Goal: Information Seeking & Learning: Learn about a topic

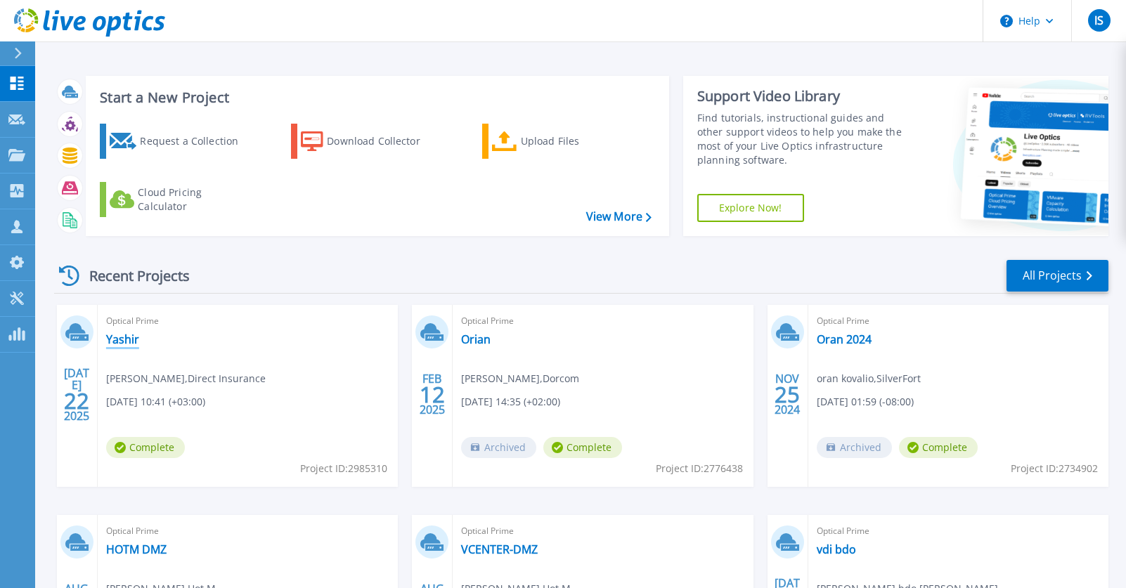
click at [117, 339] on link "Yashir" at bounding box center [122, 339] width 33 height 14
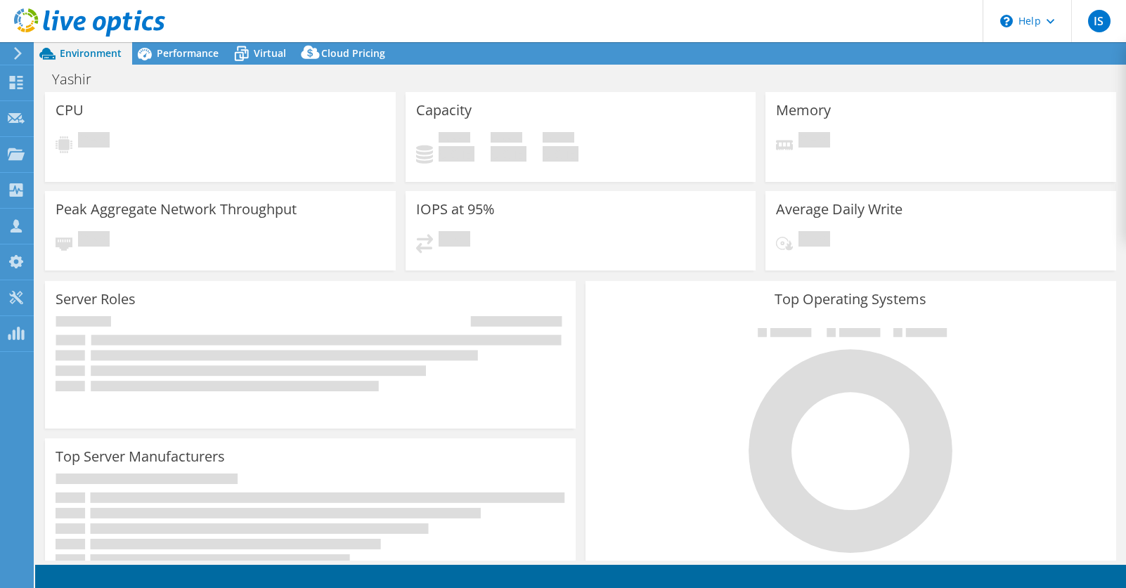
select select "USD"
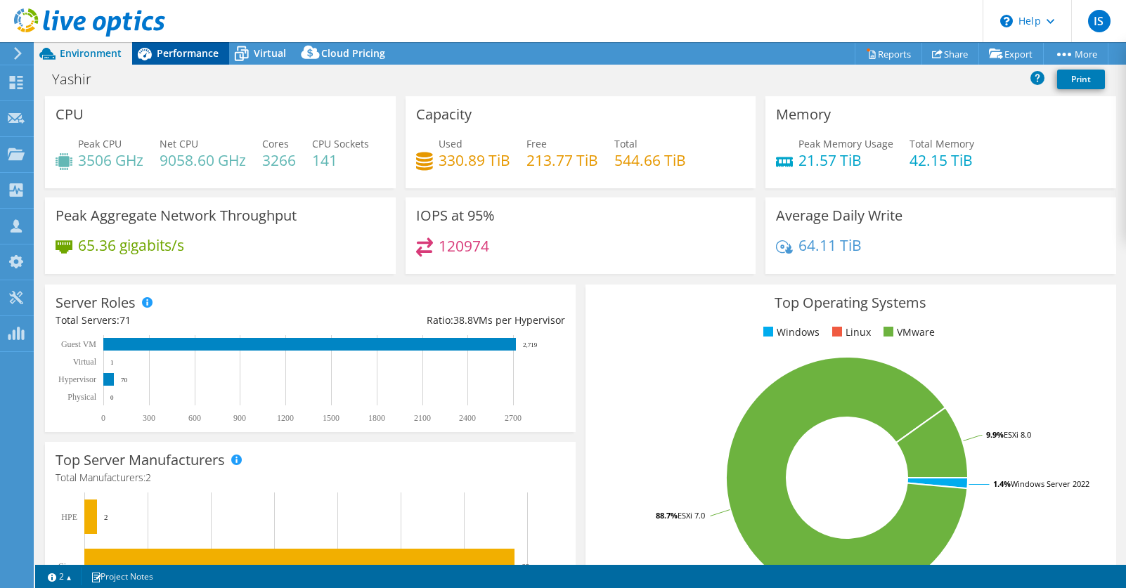
click at [181, 50] on span "Performance" at bounding box center [188, 52] width 62 height 13
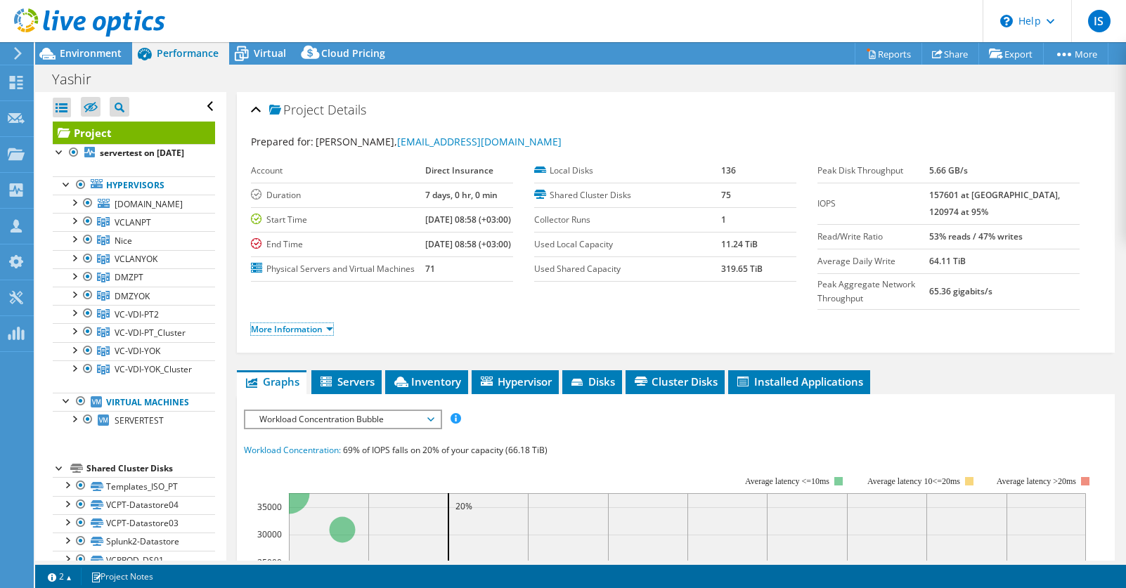
drag, startPoint x: 297, startPoint y: 348, endPoint x: 477, endPoint y: 311, distance: 183.1
click at [297, 335] on link "More Information" at bounding box center [292, 329] width 82 height 12
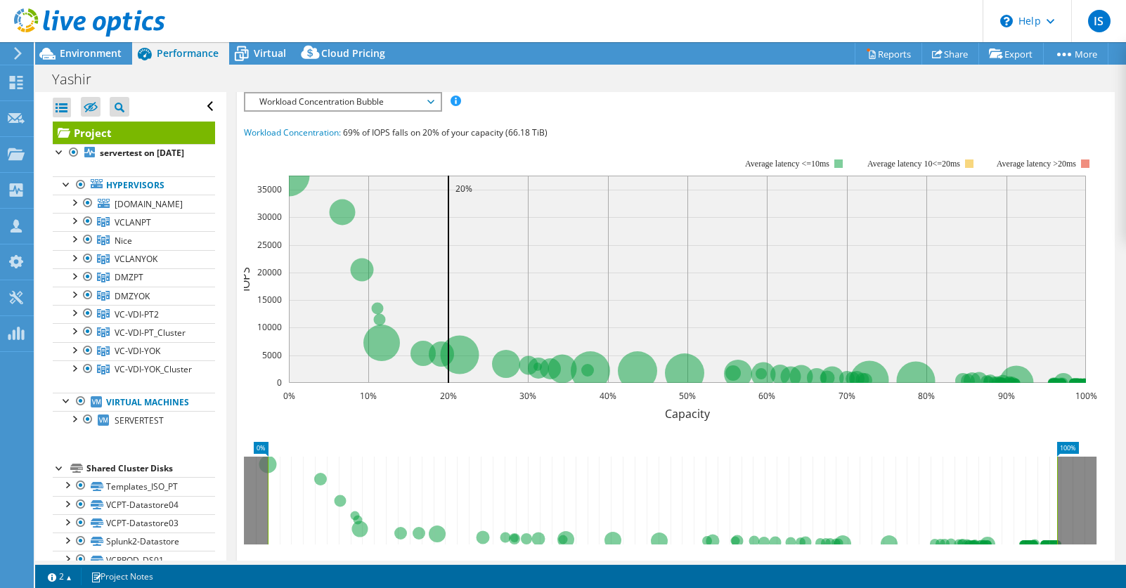
scroll to position [425, 0]
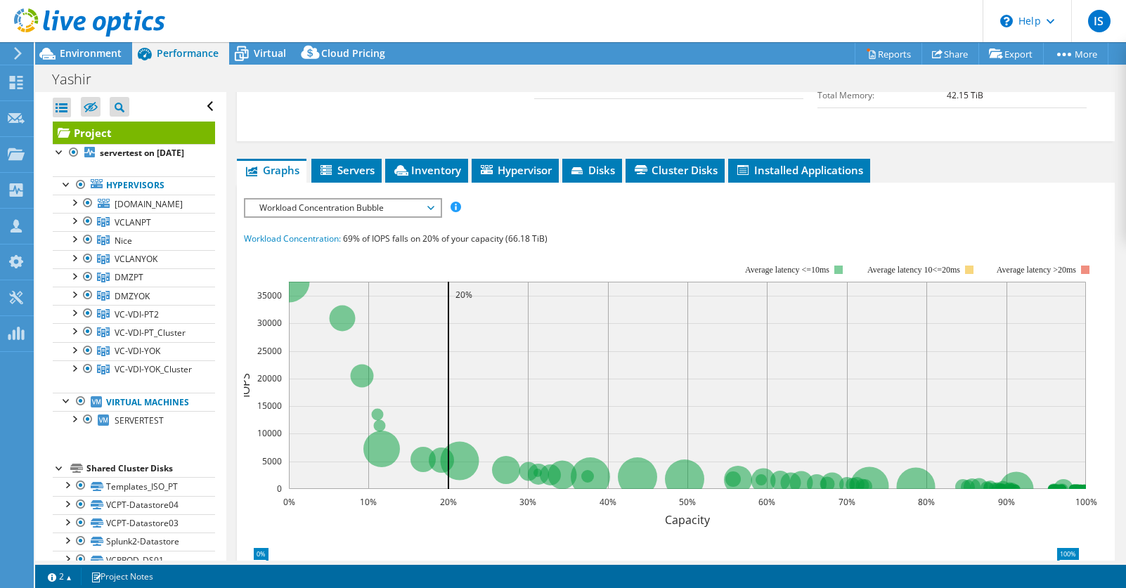
click at [324, 217] on span "Workload Concentration Bubble" at bounding box center [342, 208] width 181 height 17
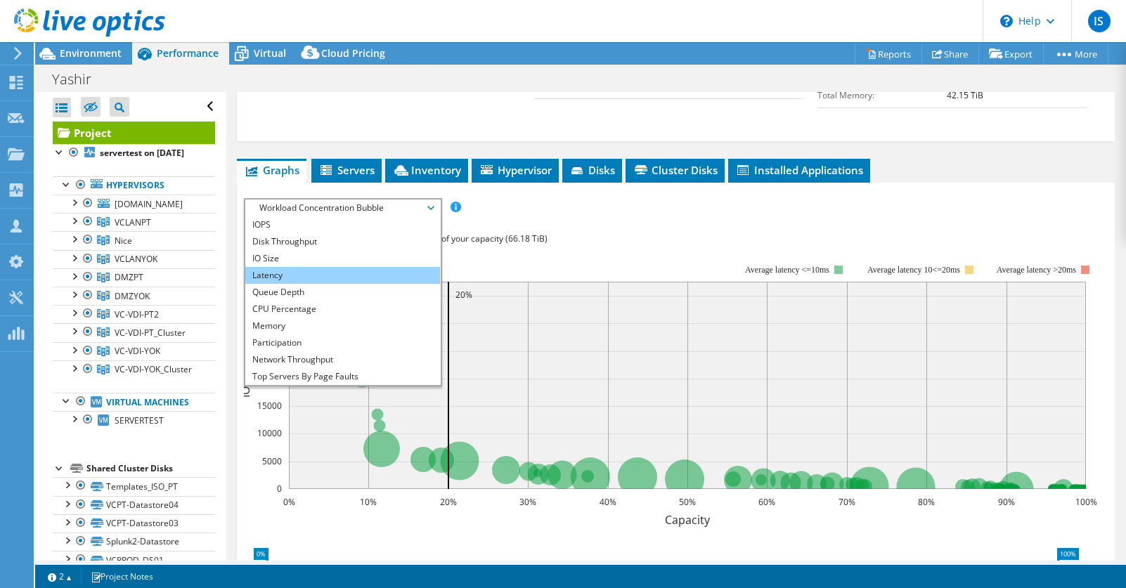
click at [275, 284] on li "Latency" at bounding box center [342, 275] width 195 height 17
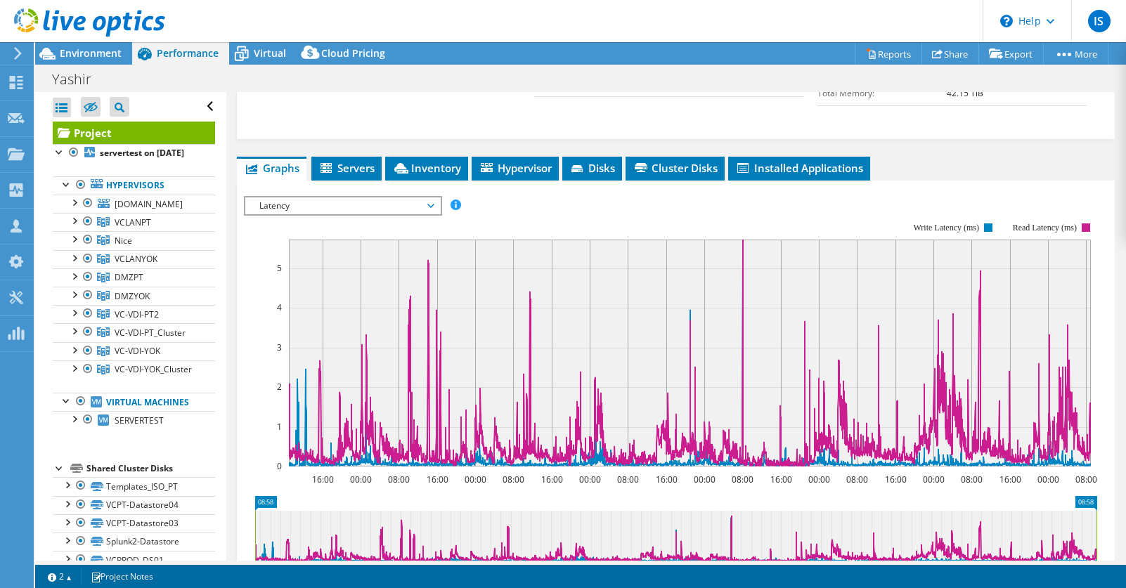
scroll to position [446, 0]
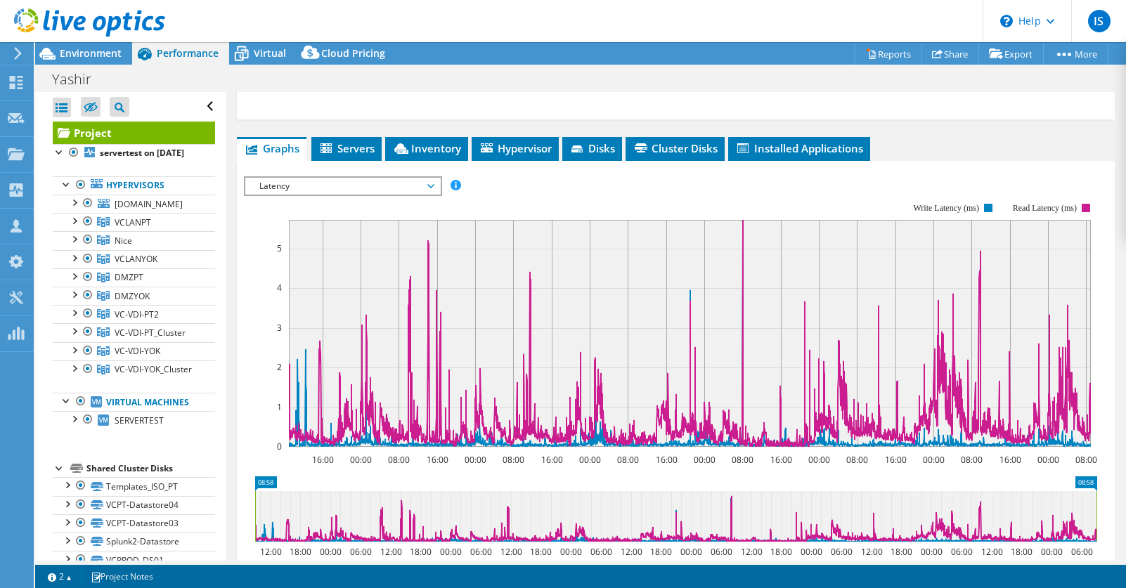
click at [311, 195] on span "Latency" at bounding box center [342, 186] width 181 height 17
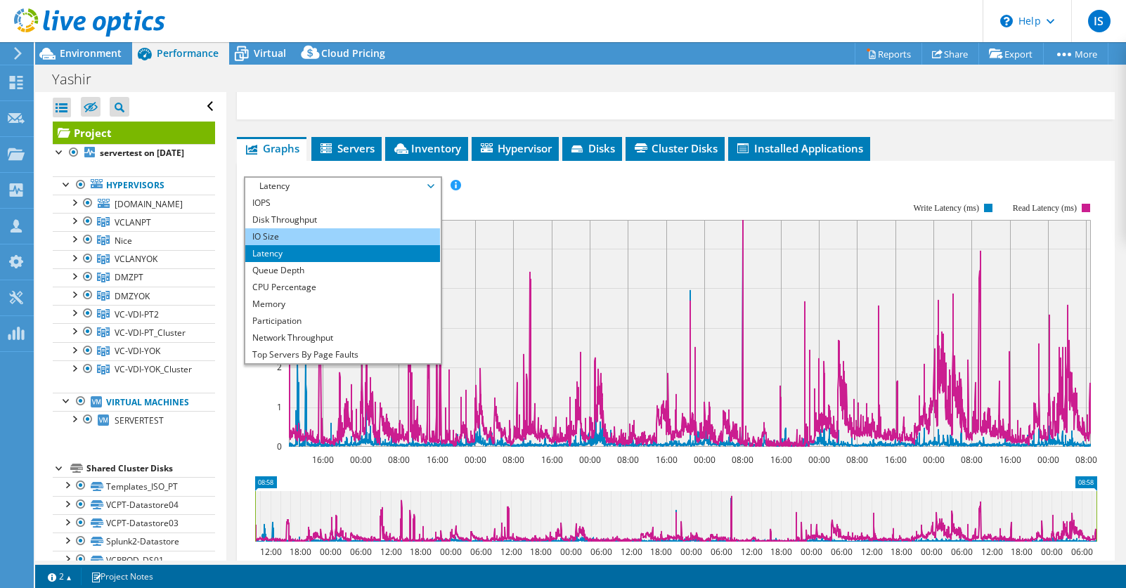
click at [269, 245] on li "IO Size" at bounding box center [342, 236] width 195 height 17
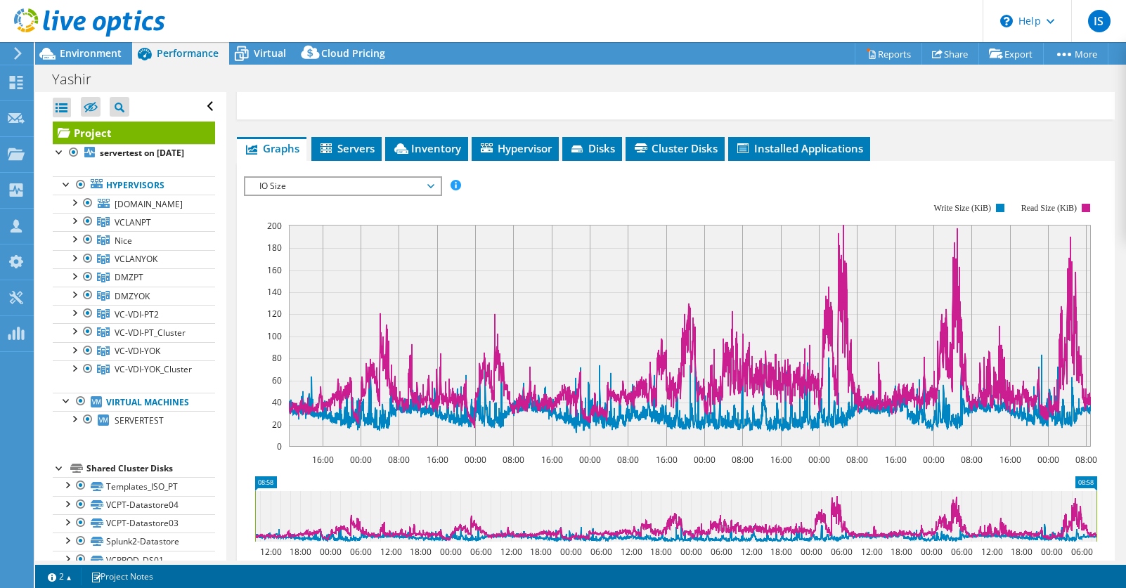
click at [280, 195] on span "IO Size" at bounding box center [342, 186] width 181 height 17
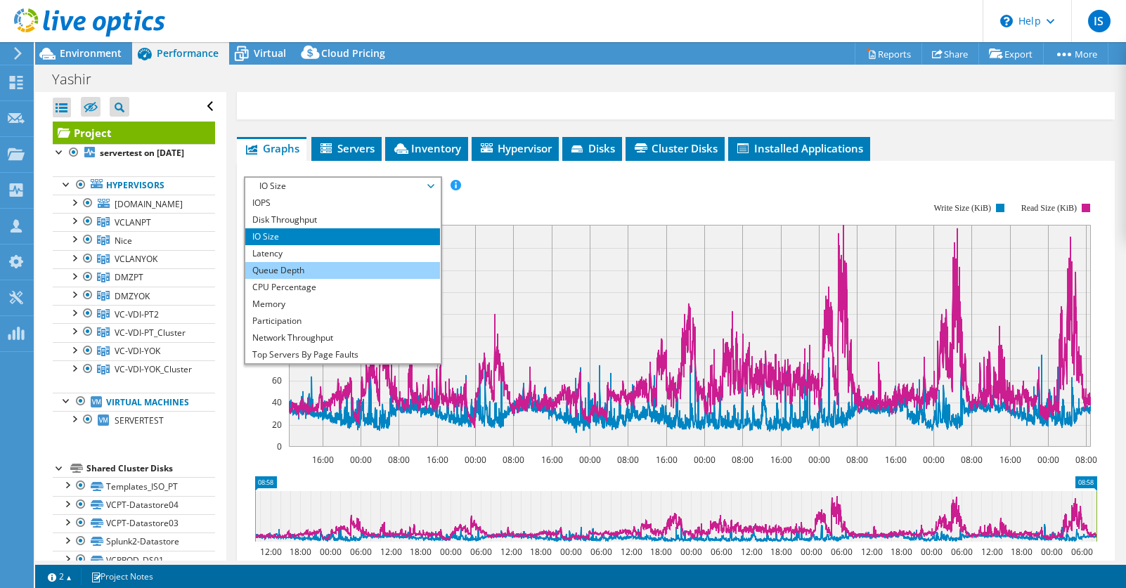
click at [277, 279] on li "Queue Depth" at bounding box center [342, 270] width 195 height 17
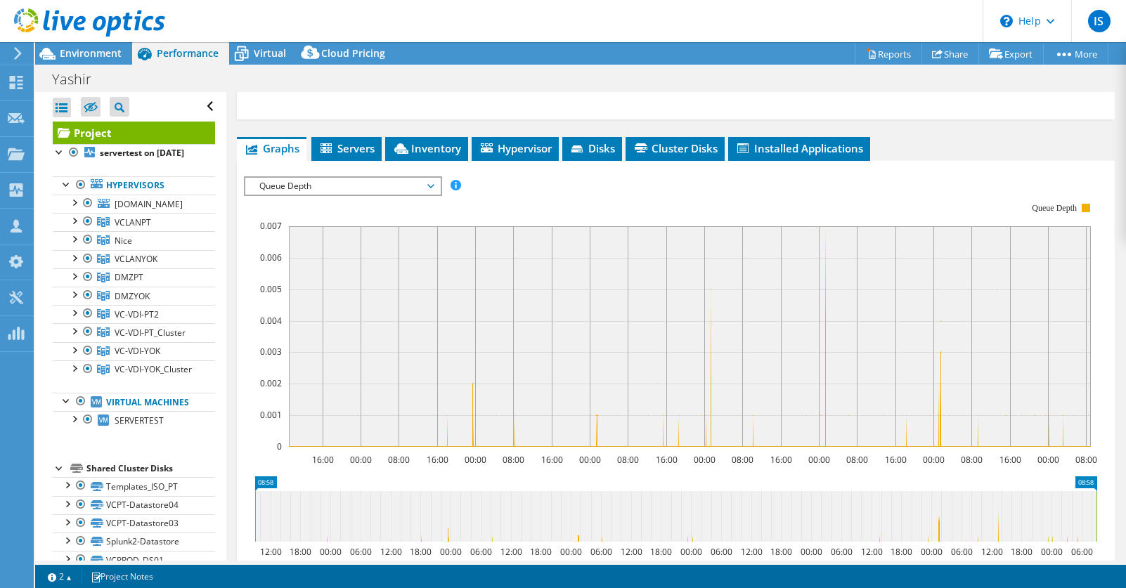
click at [314, 195] on span "Queue Depth" at bounding box center [342, 186] width 181 height 17
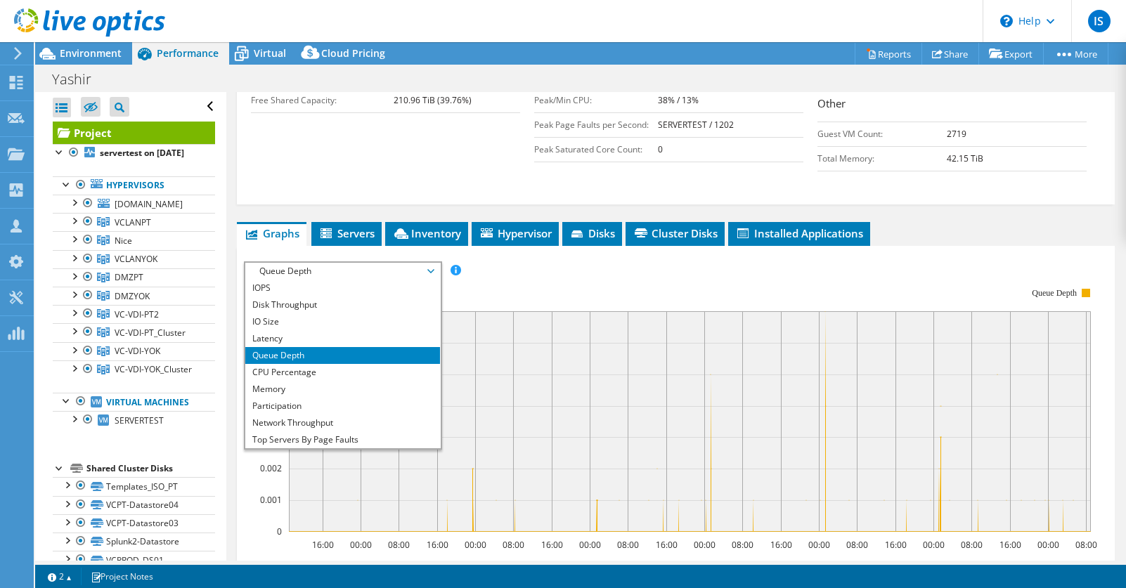
scroll to position [354, 0]
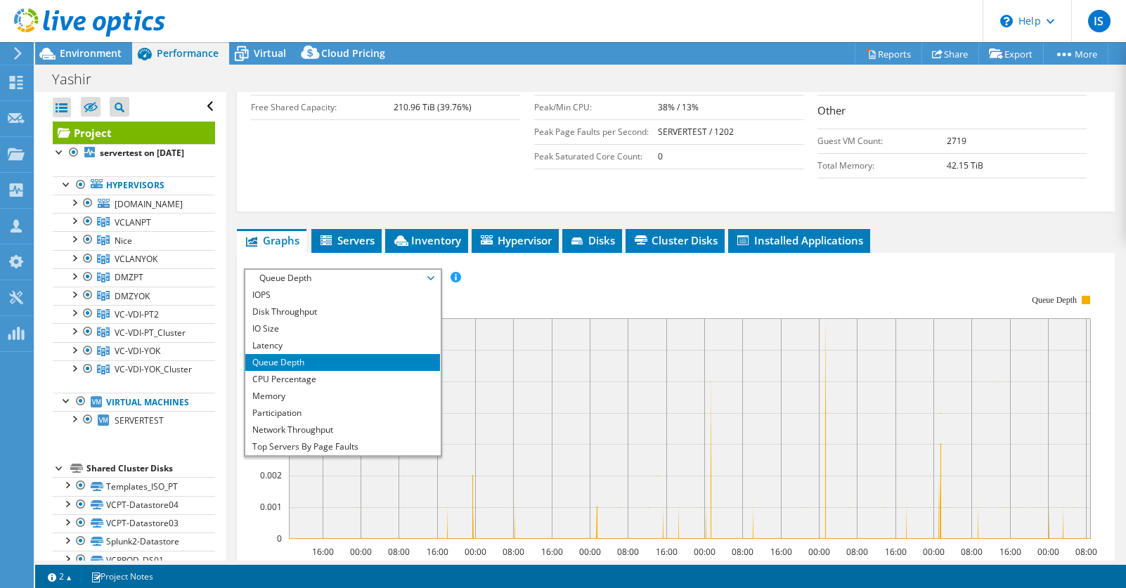
click at [386, 186] on div "Capacity Information Total Local Capacity: 14.05 TiB Free Local Capacity: 2.80 …" at bounding box center [676, 90] width 850 height 190
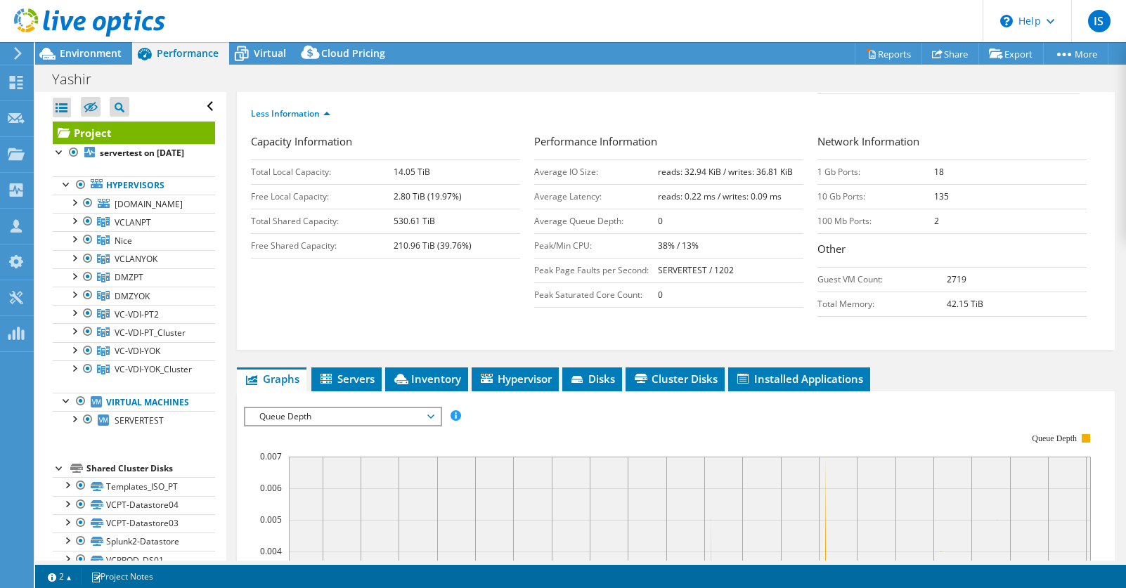
scroll to position [252, 0]
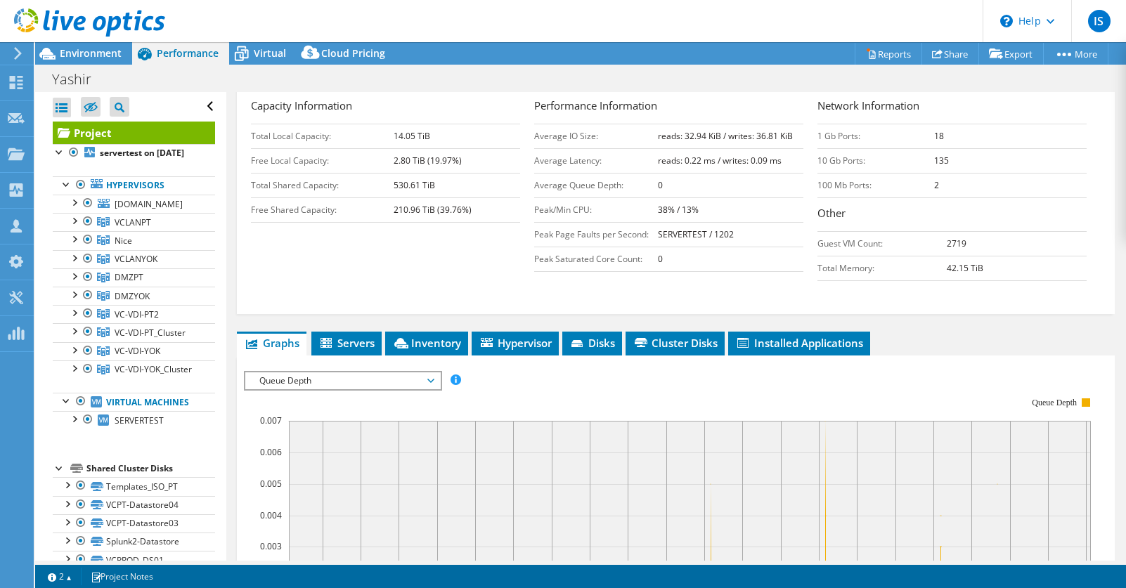
click at [536, 173] on td "Average Latency:" at bounding box center [596, 160] width 124 height 25
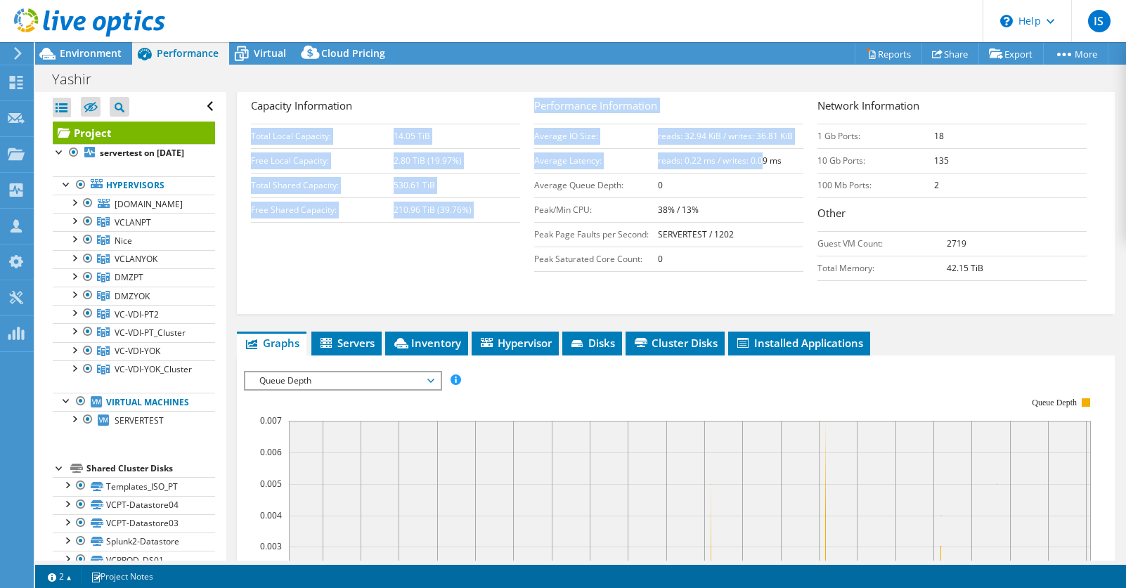
drag, startPoint x: 531, startPoint y: 176, endPoint x: 763, endPoint y: 178, distance: 231.3
click at [763, 178] on div "Capacity Information Total Local Capacity: 14.05 TiB Free Local Capacity: 2.80 …" at bounding box center [676, 193] width 850 height 190
click at [763, 167] on b "reads: 0.22 ms / writes: 0.09 ms" at bounding box center [720, 161] width 124 height 12
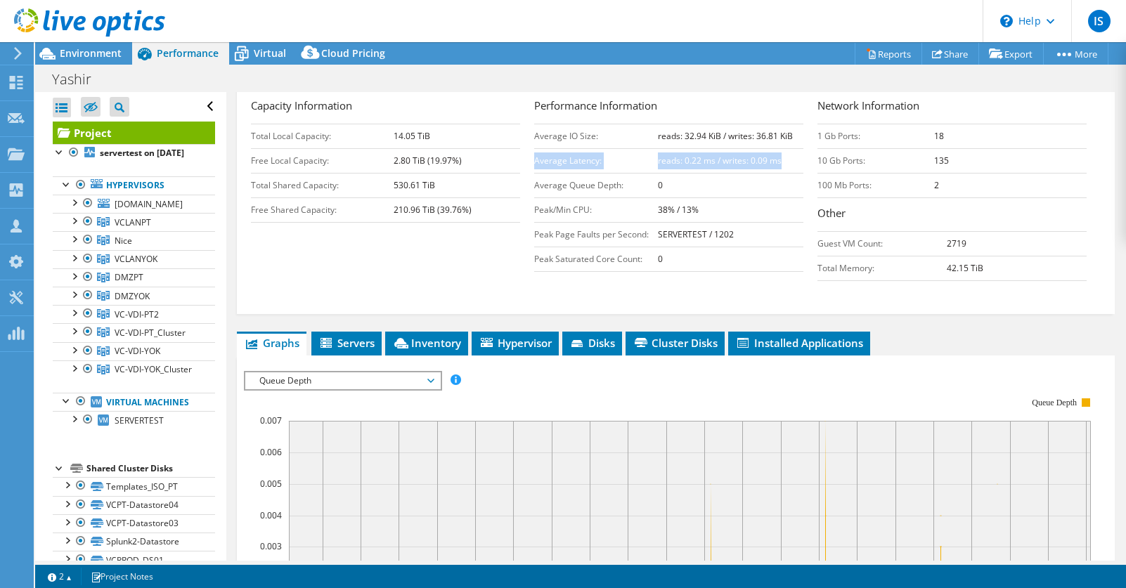
drag, startPoint x: 787, startPoint y: 177, endPoint x: 534, endPoint y: 175, distance: 253.1
click at [534, 173] on tr "Average Latency: reads: 0.22 ms / writes: 0.09 ms" at bounding box center [668, 160] width 269 height 25
click at [740, 195] on td "0" at bounding box center [731, 185] width 146 height 25
drag, startPoint x: 723, startPoint y: 179, endPoint x: 787, endPoint y: 177, distance: 64.7
click at [787, 173] on td "reads: 0.22 ms / writes: 0.09 ms" at bounding box center [731, 160] width 146 height 25
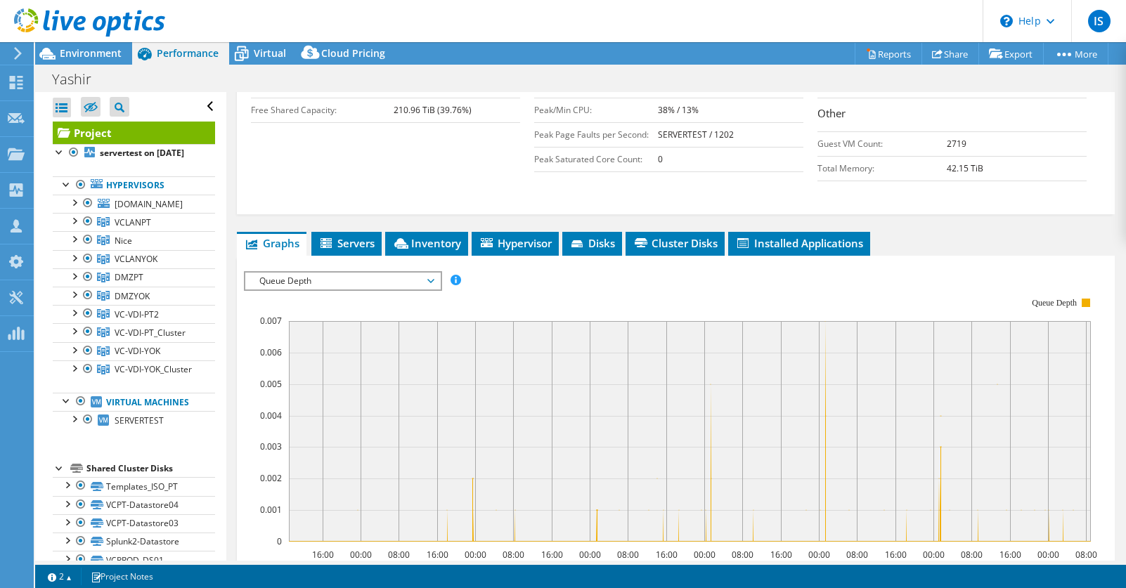
scroll to position [392, 0]
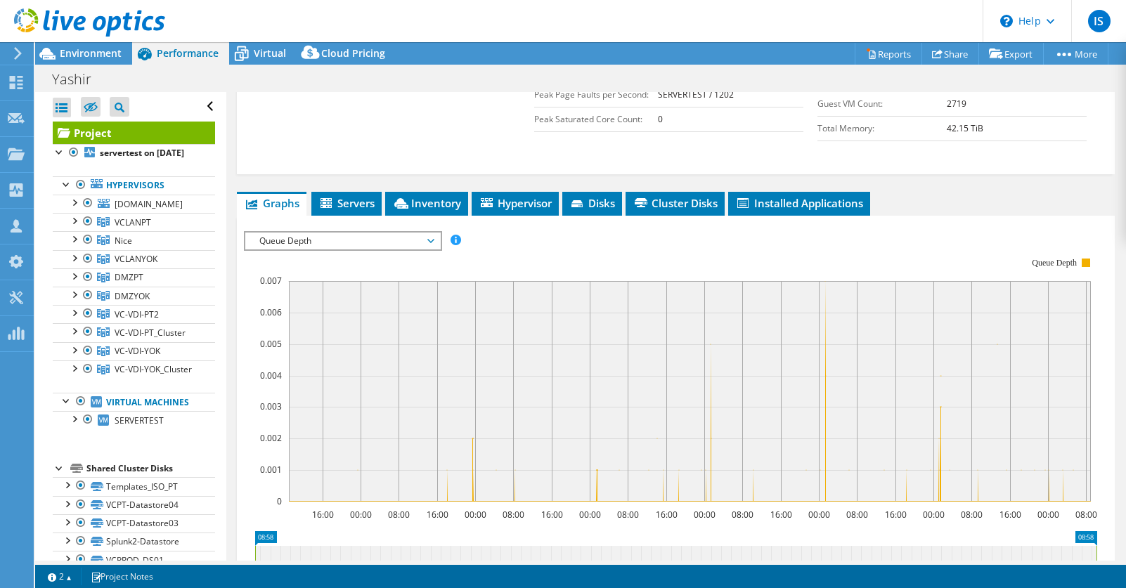
click at [363, 250] on span "Queue Depth" at bounding box center [342, 241] width 181 height 17
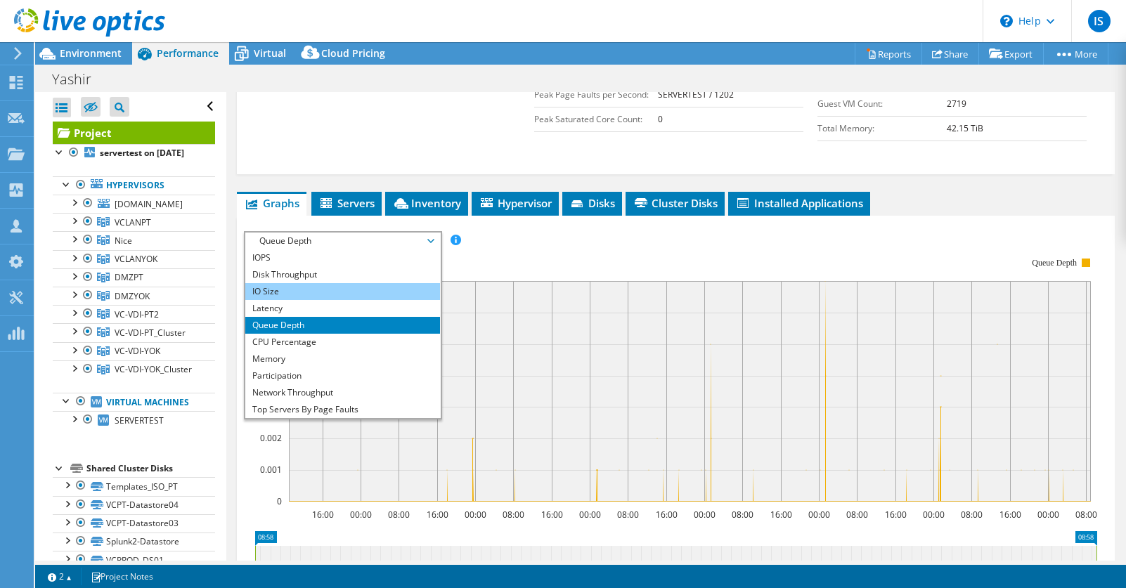
click at [274, 300] on li "IO Size" at bounding box center [342, 291] width 195 height 17
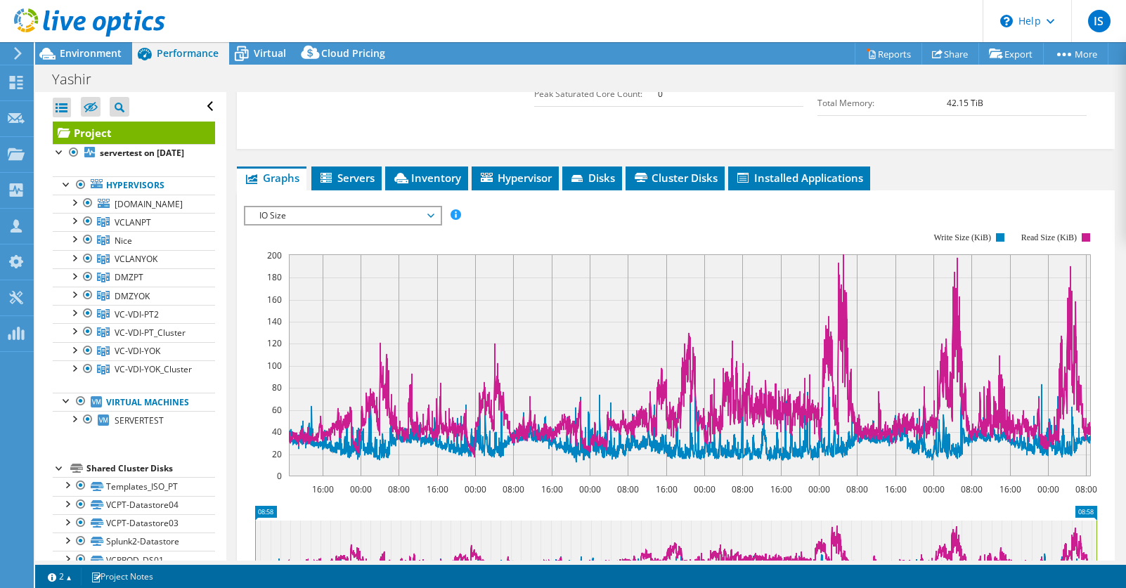
scroll to position [452, 0]
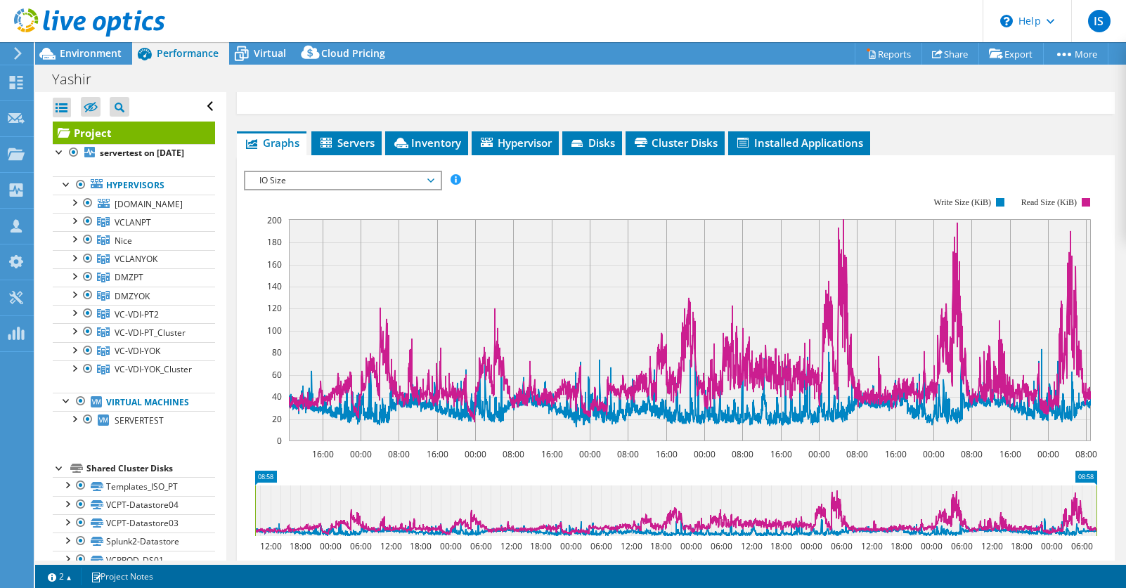
click at [325, 189] on span "IO Size" at bounding box center [342, 180] width 181 height 17
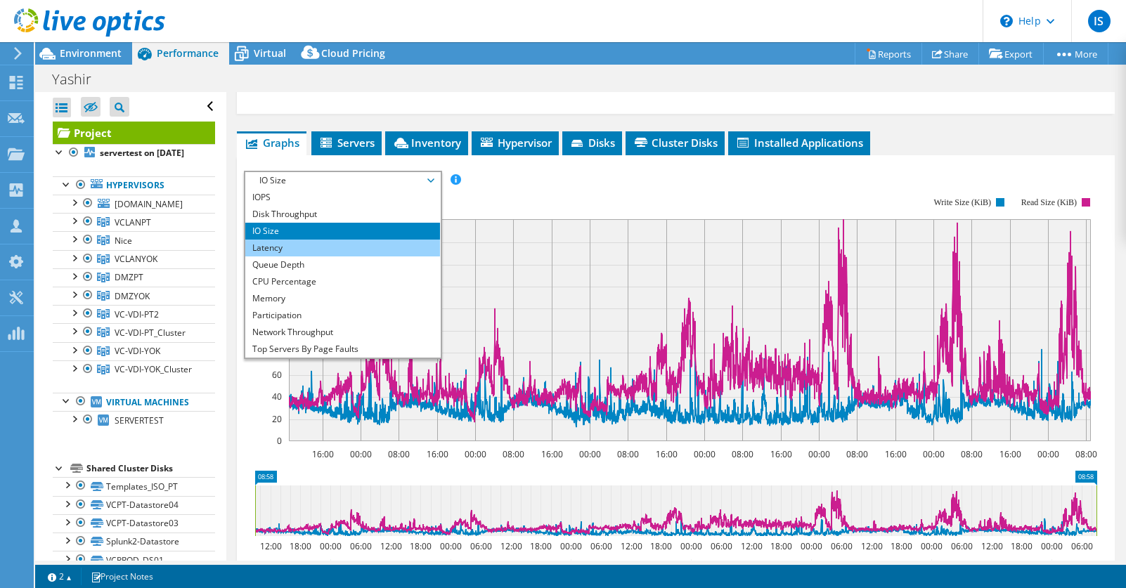
click at [274, 257] on li "Latency" at bounding box center [342, 248] width 195 height 17
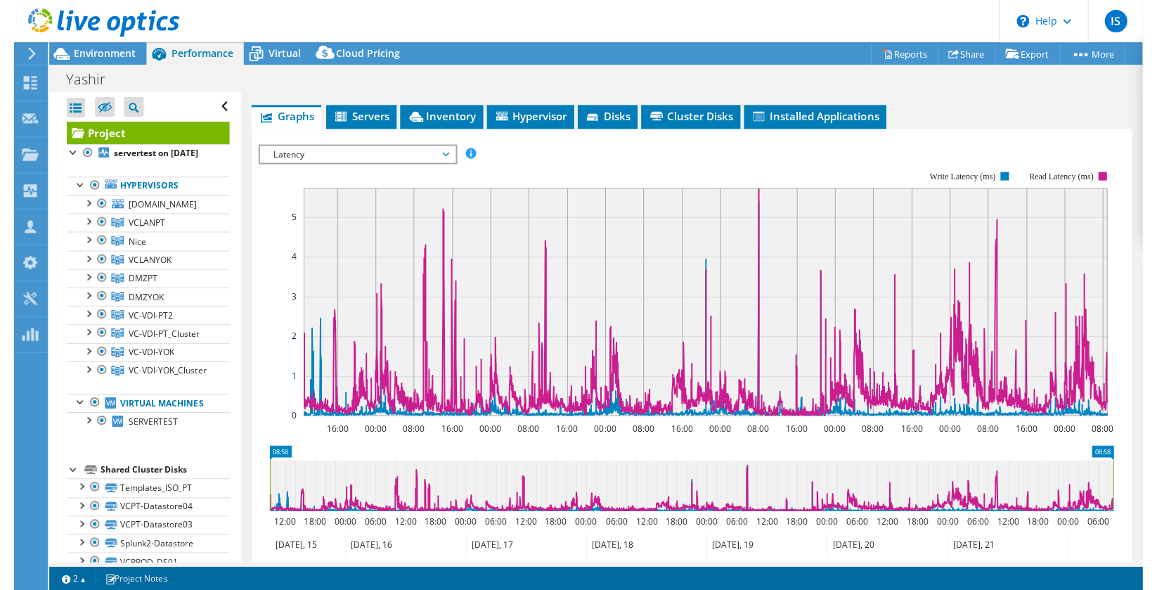
scroll to position [471, 0]
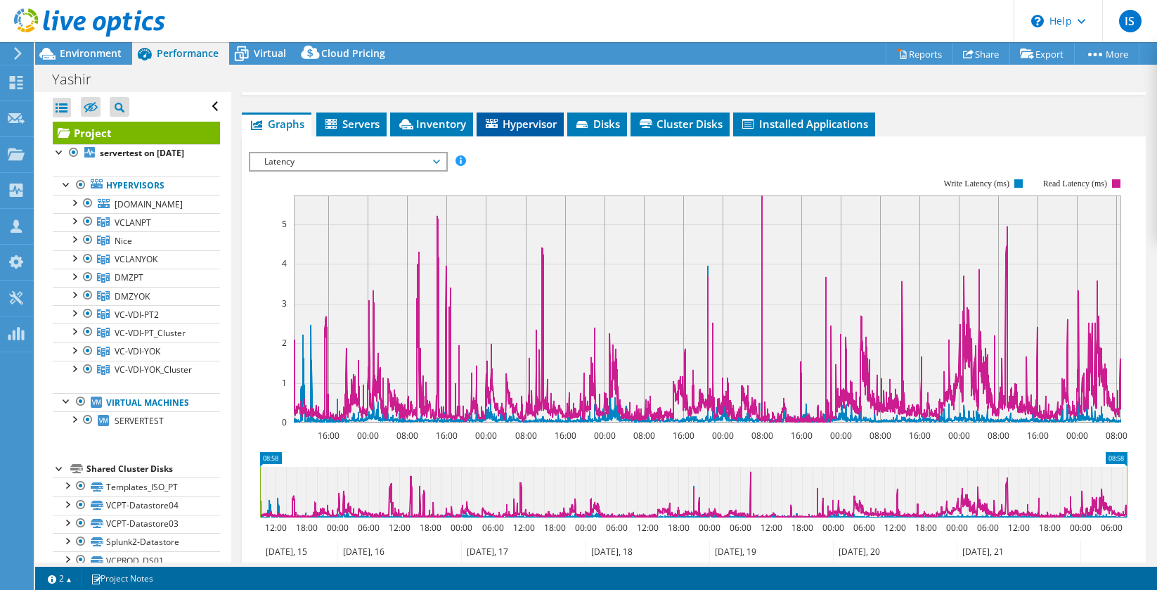
click at [534, 131] on span "Hypervisor" at bounding box center [520, 124] width 73 height 14
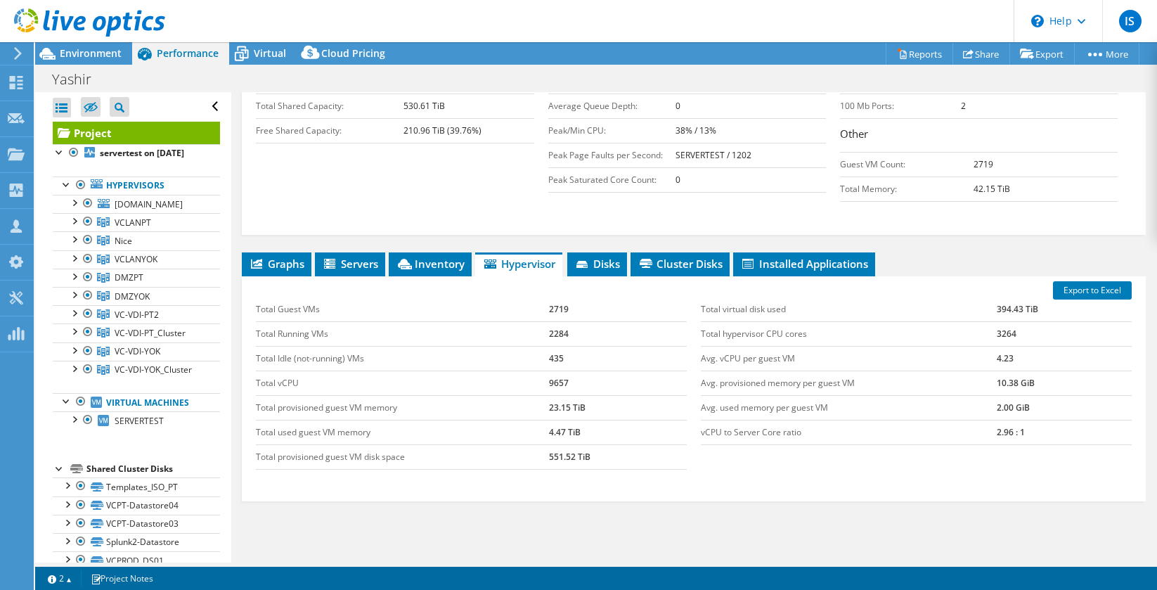
scroll to position [300, 0]
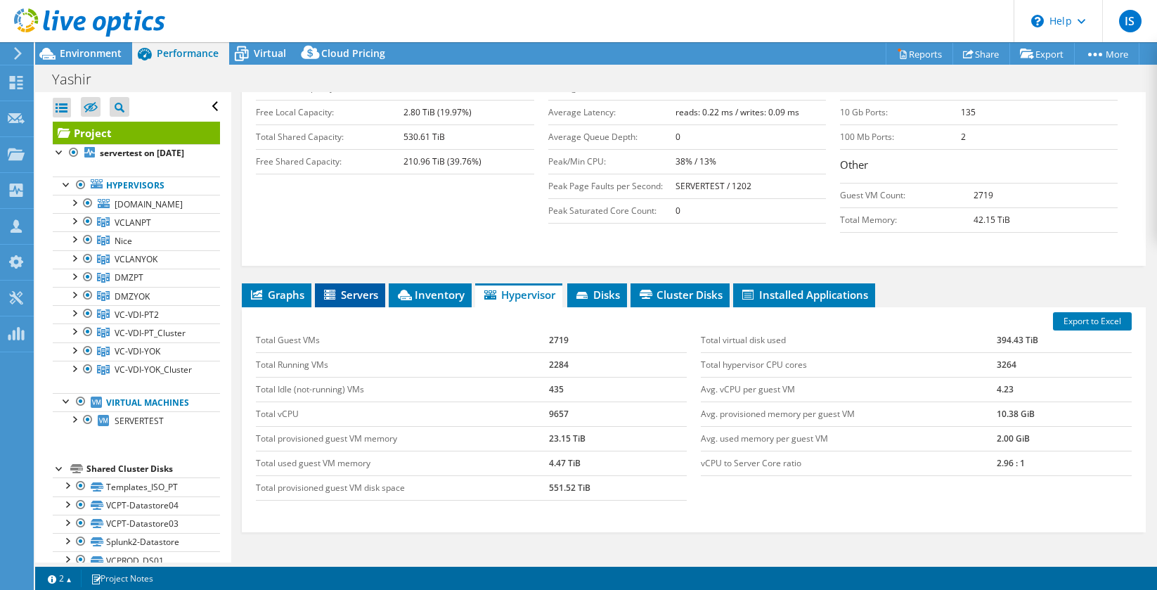
click at [349, 302] on span "Servers" at bounding box center [350, 295] width 56 height 14
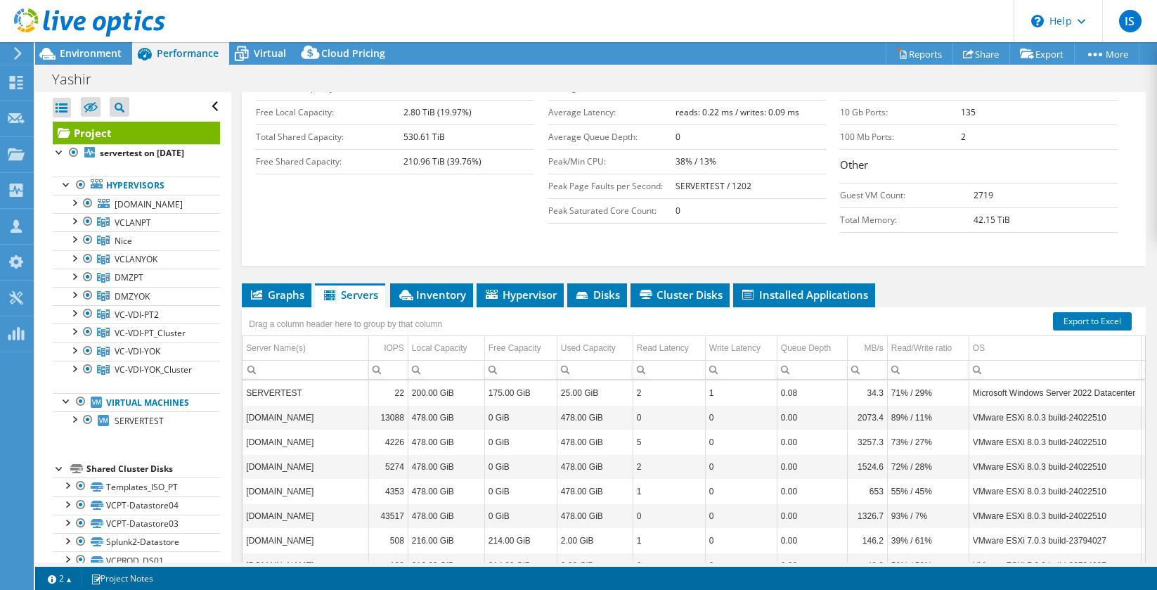
scroll to position [264, 0]
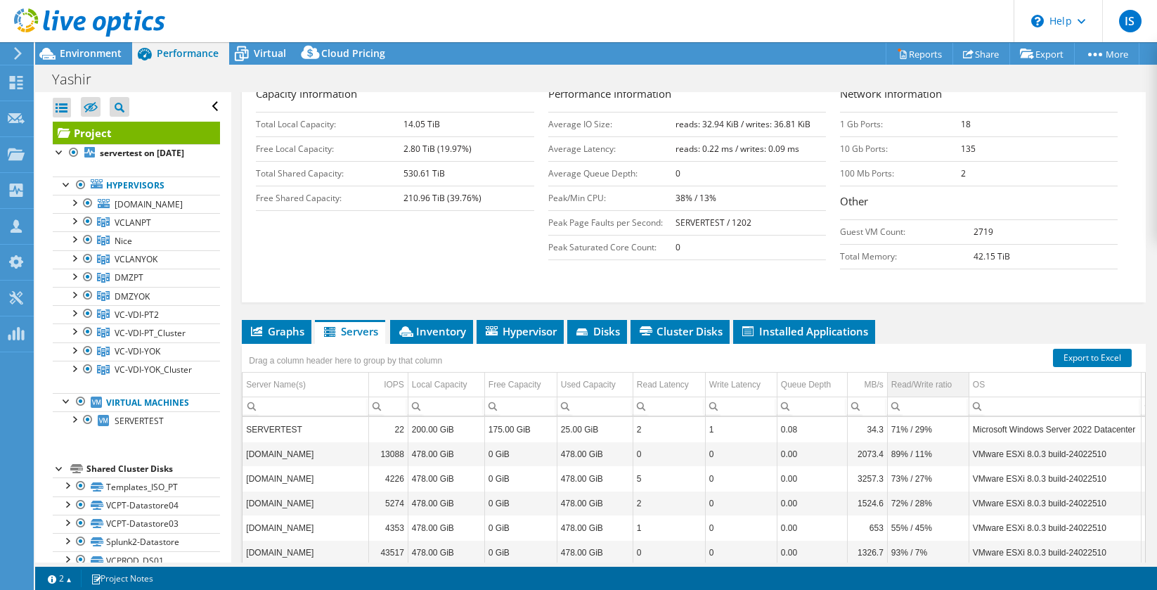
click at [916, 393] on div "Read/Write ratio" at bounding box center [921, 384] width 60 height 17
click at [917, 393] on div "Read/Write ratio" at bounding box center [921, 384] width 60 height 17
click at [867, 393] on div "MB/s" at bounding box center [873, 384] width 19 height 17
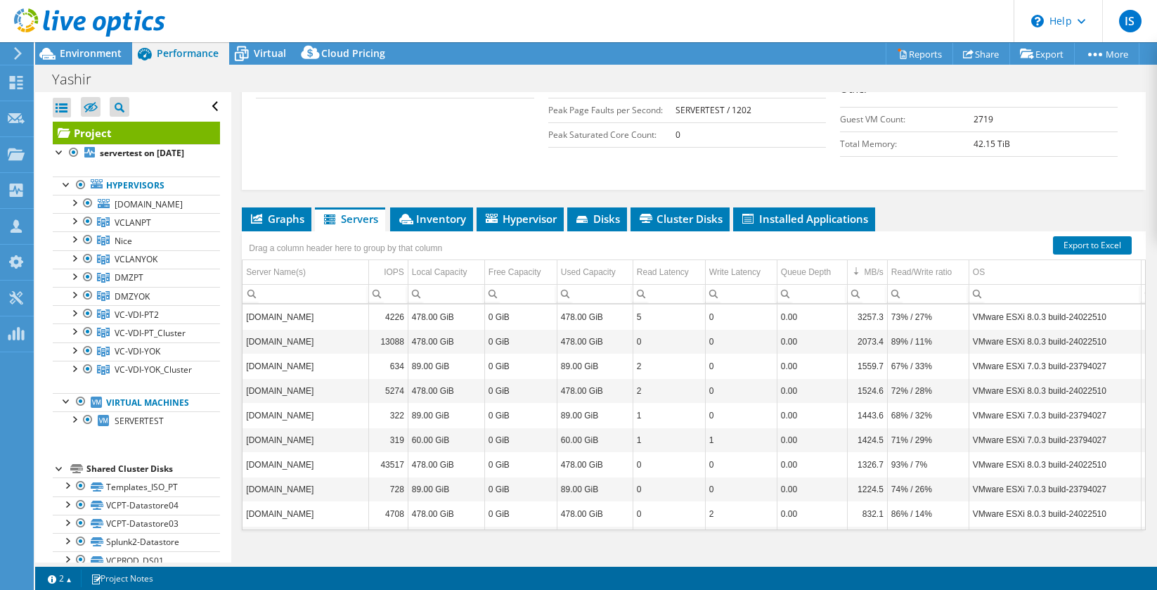
scroll to position [413, 0]
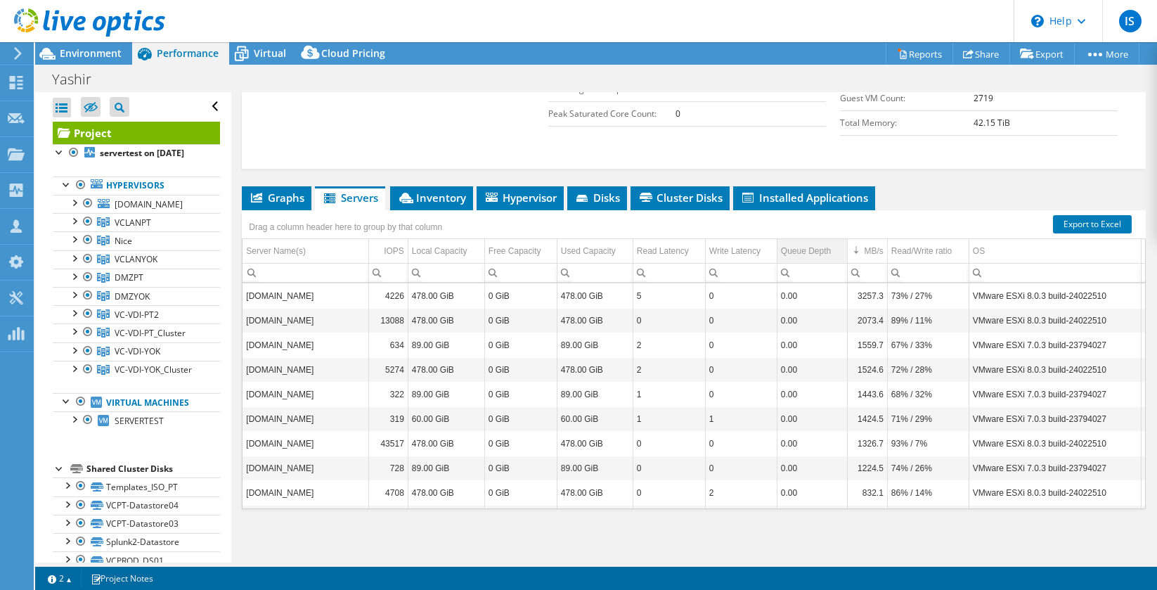
click at [803, 249] on div "Queue Depth" at bounding box center [806, 251] width 50 height 17
click at [802, 251] on div "Queue Depth" at bounding box center [806, 251] width 50 height 17
click at [907, 252] on div "Read/Write ratio" at bounding box center [921, 251] width 60 height 17
click at [912, 250] on div "Read/Write ratio" at bounding box center [921, 251] width 60 height 17
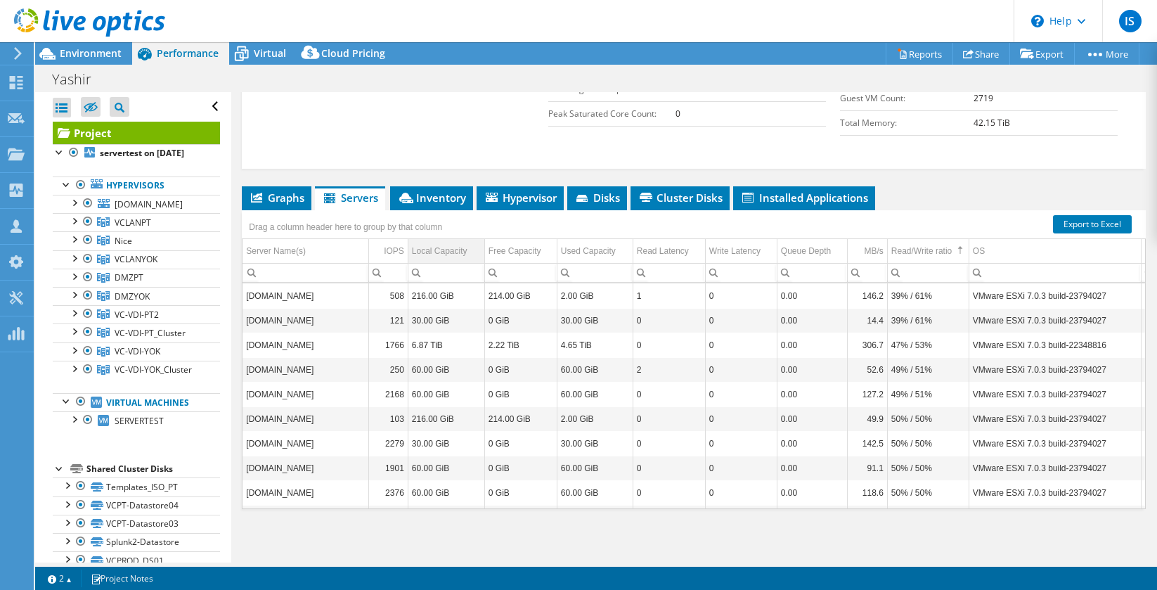
click at [438, 252] on div "Local Capacity" at bounding box center [440, 251] width 56 height 17
click at [437, 251] on div "Local Capacity" at bounding box center [440, 251] width 56 height 17
click at [529, 249] on div "Free Capacity" at bounding box center [515, 251] width 53 height 17
click at [594, 248] on div "Used Capacity" at bounding box center [588, 251] width 55 height 17
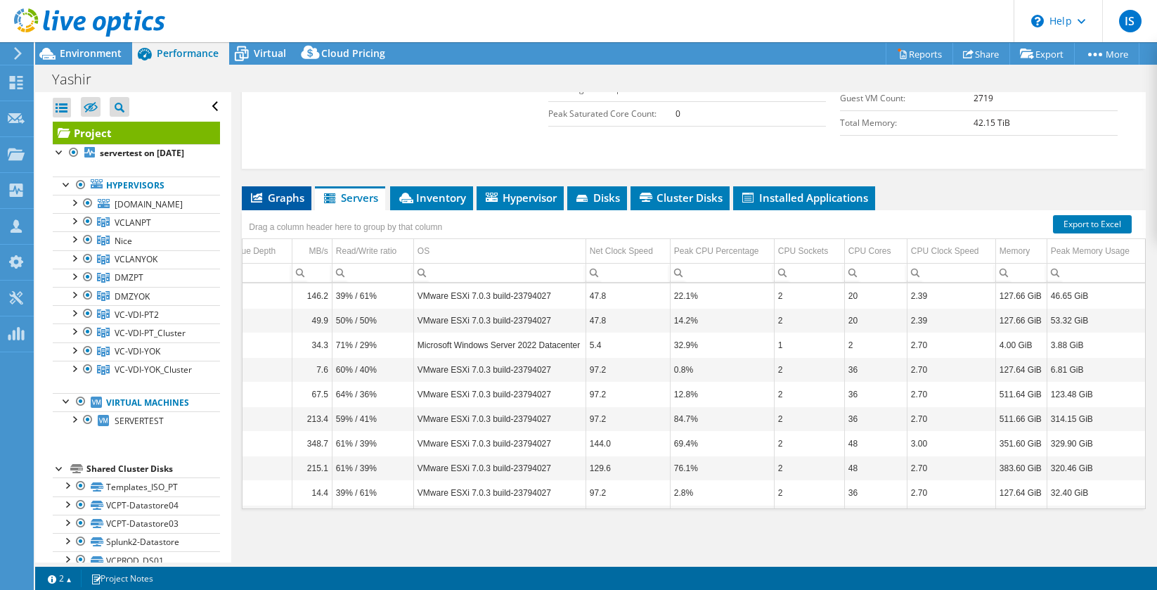
click at [273, 200] on span "Graphs" at bounding box center [277, 197] width 56 height 14
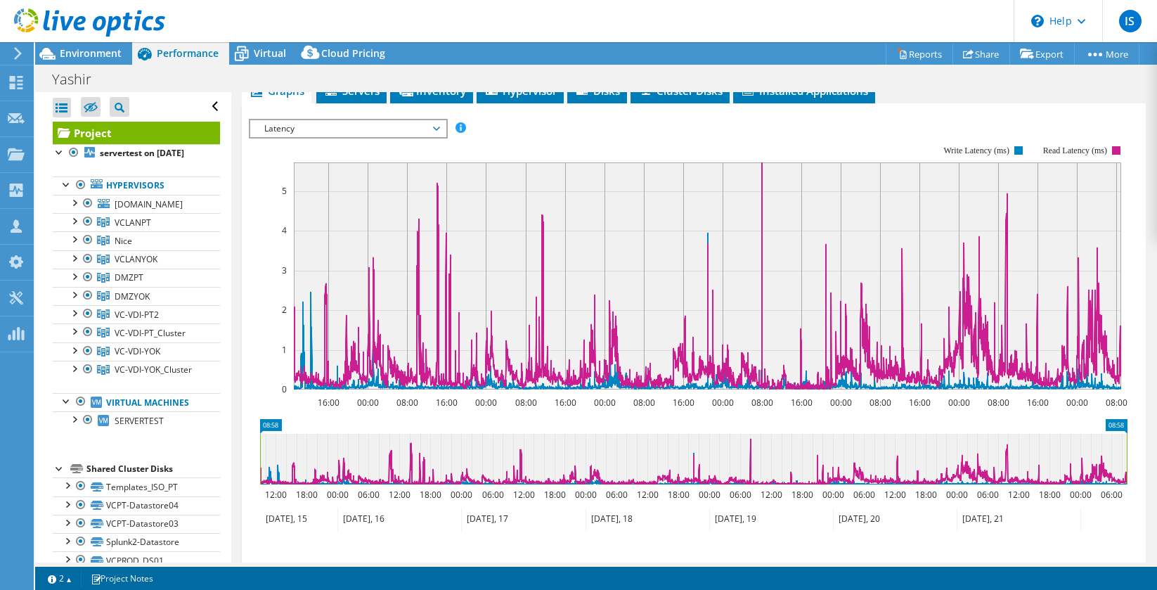
scroll to position [468, 0]
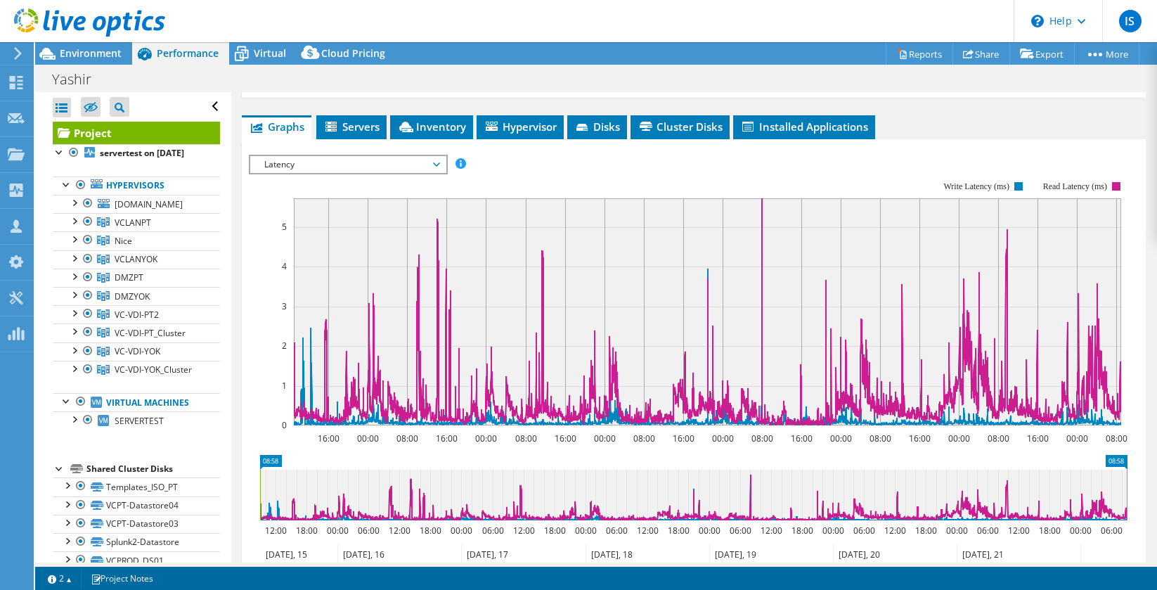
click at [363, 134] on span "Servers" at bounding box center [351, 127] width 56 height 14
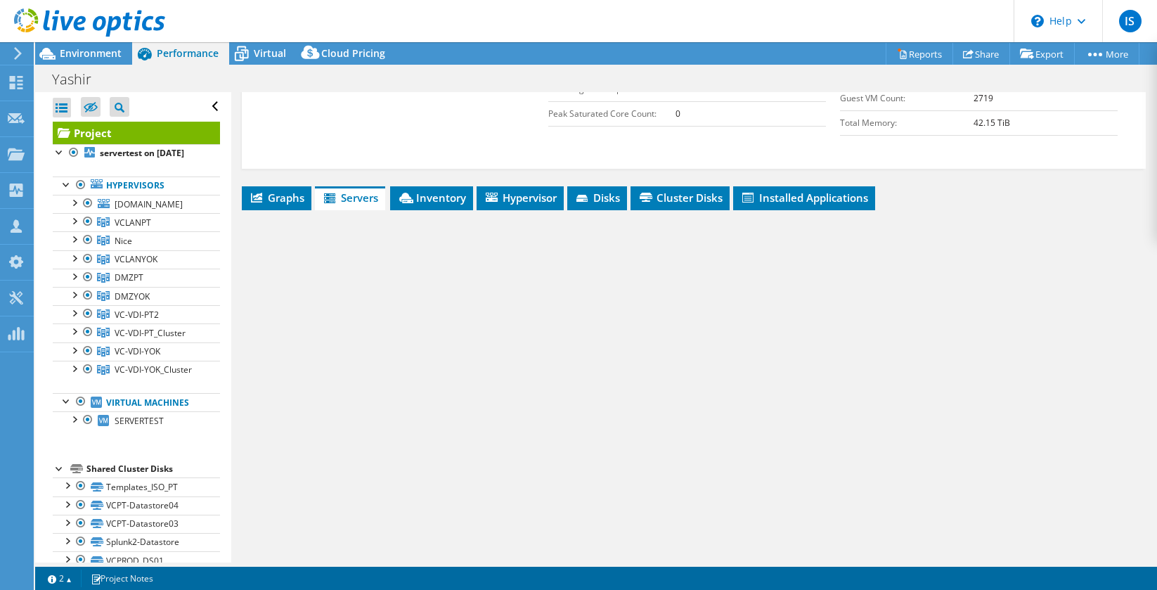
scroll to position [413, 0]
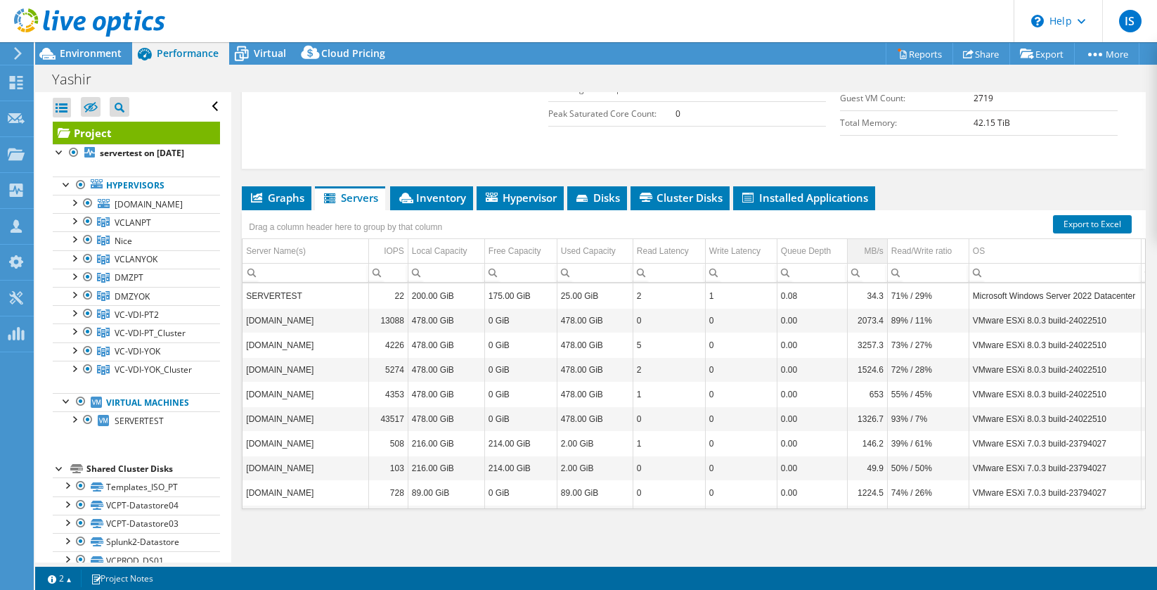
click at [867, 248] on div "MB/s" at bounding box center [873, 251] width 19 height 17
click at [866, 252] on div "MB/s" at bounding box center [873, 251] width 19 height 17
click at [869, 250] on div "MB/s" at bounding box center [873, 251] width 19 height 17
click at [868, 250] on div "MB/s" at bounding box center [873, 251] width 19 height 17
click at [916, 249] on div "Read/Write ratio" at bounding box center [921, 251] width 60 height 17
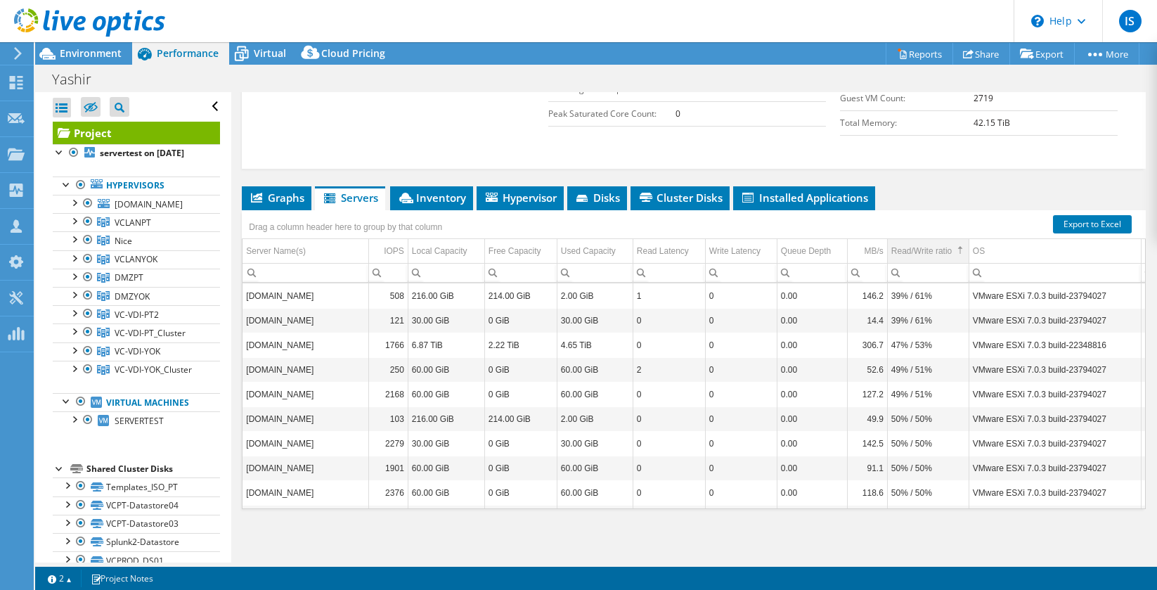
click at [916, 249] on div "Read/Write ratio" at bounding box center [921, 251] width 60 height 17
click at [879, 249] on div "MB/s" at bounding box center [873, 251] width 19 height 17
click at [870, 249] on div "MB/s" at bounding box center [873, 251] width 19 height 17
click at [425, 200] on span "Inventory" at bounding box center [431, 197] width 69 height 14
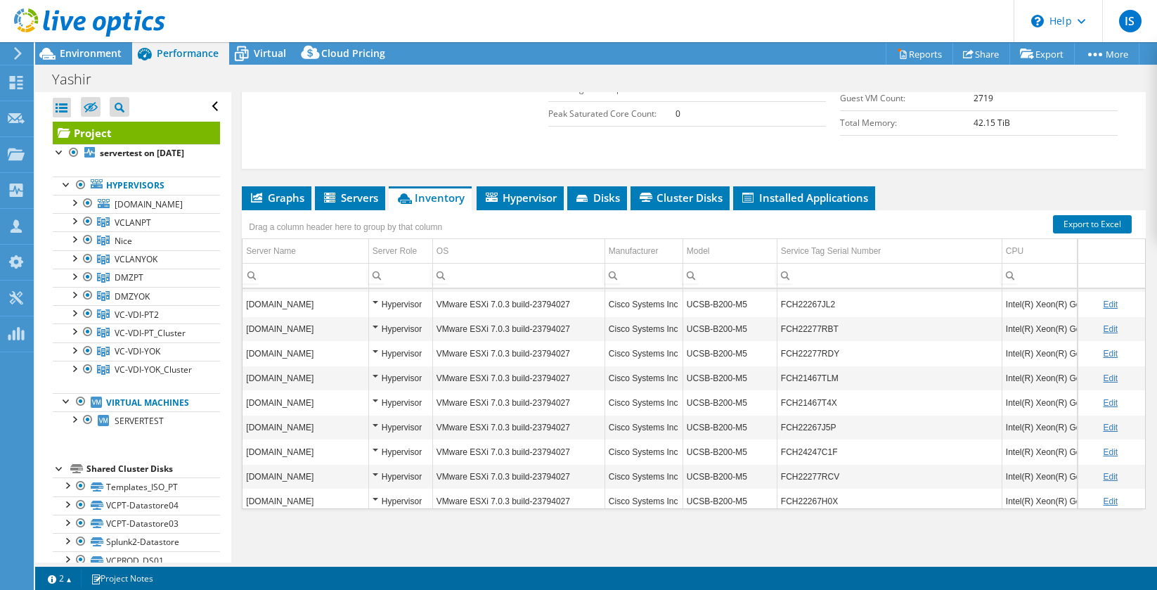
scroll to position [0, 0]
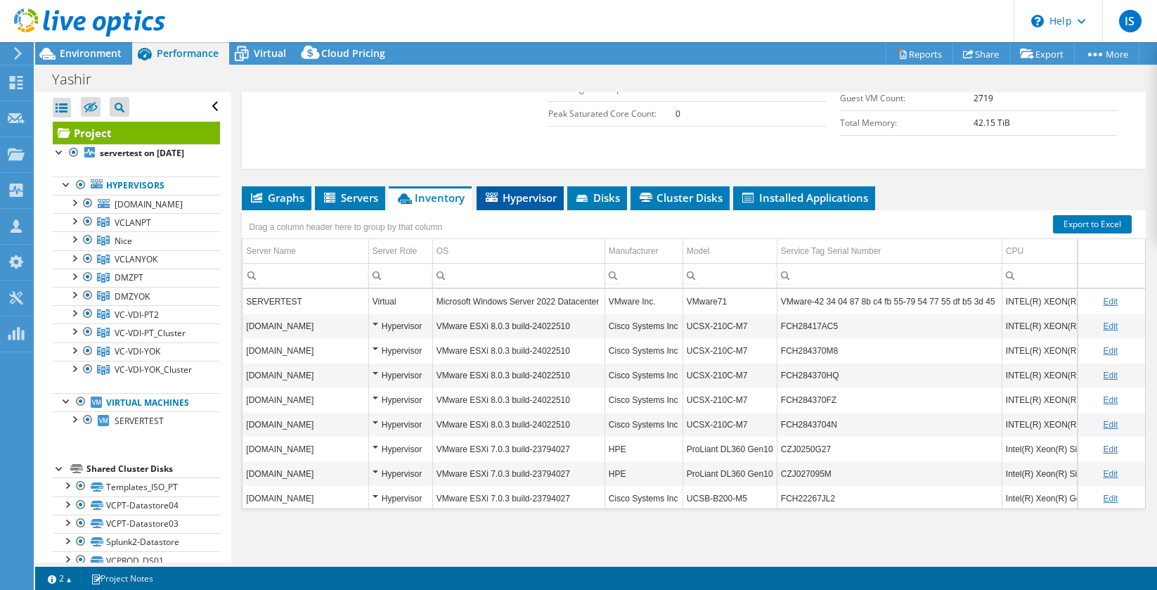
click at [517, 191] on span "Hypervisor" at bounding box center [520, 197] width 73 height 14
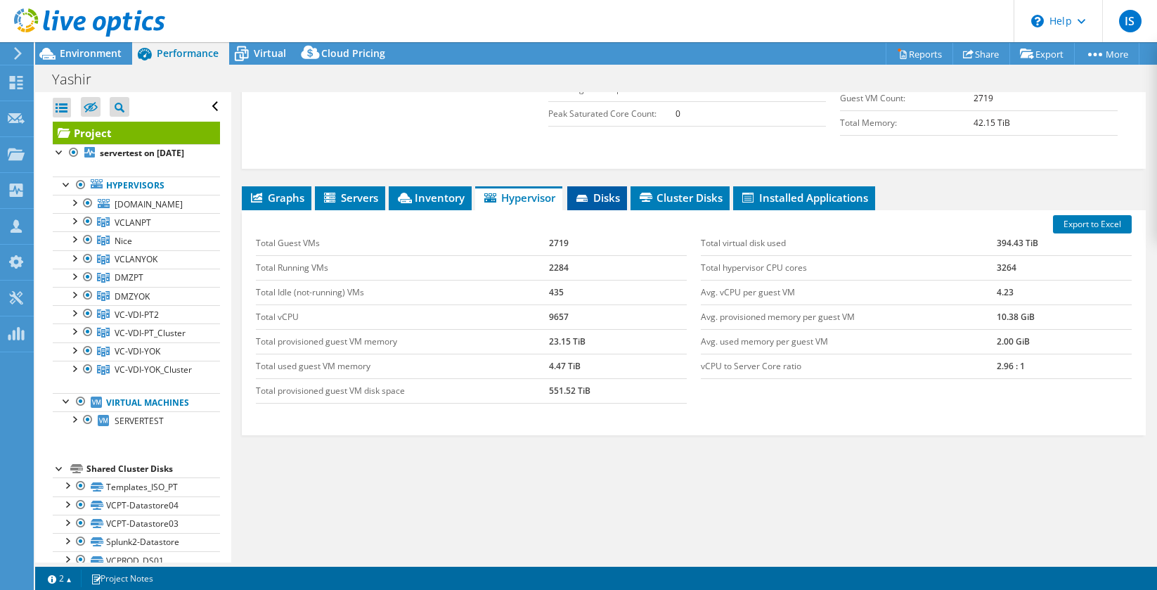
click at [602, 195] on span "Disks" at bounding box center [597, 197] width 46 height 14
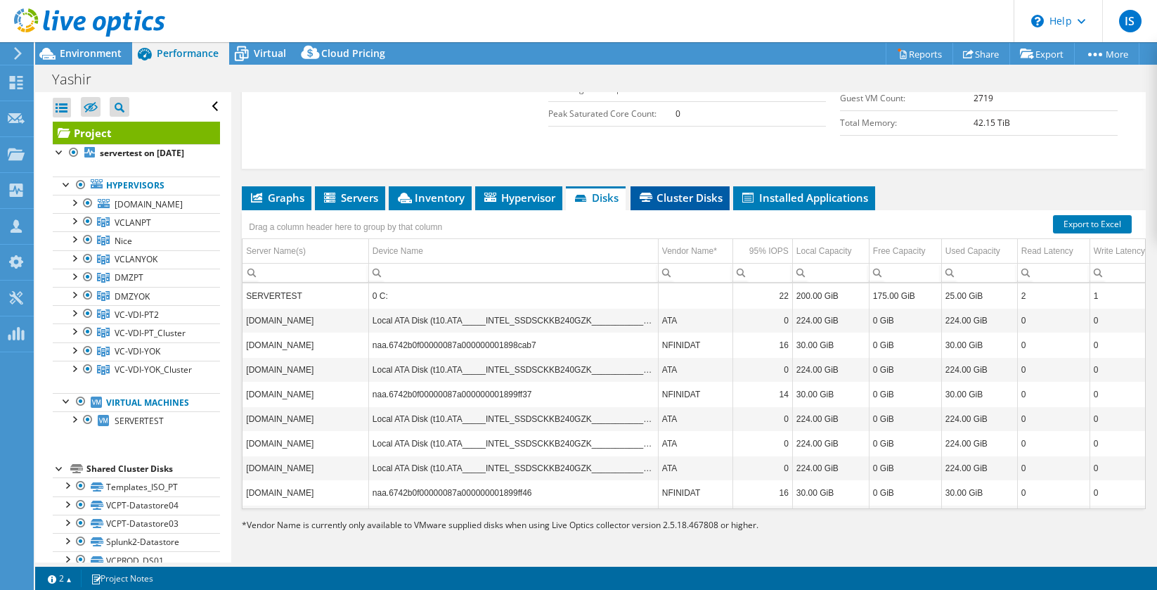
click at [671, 191] on span "Cluster Disks" at bounding box center [680, 197] width 85 height 14
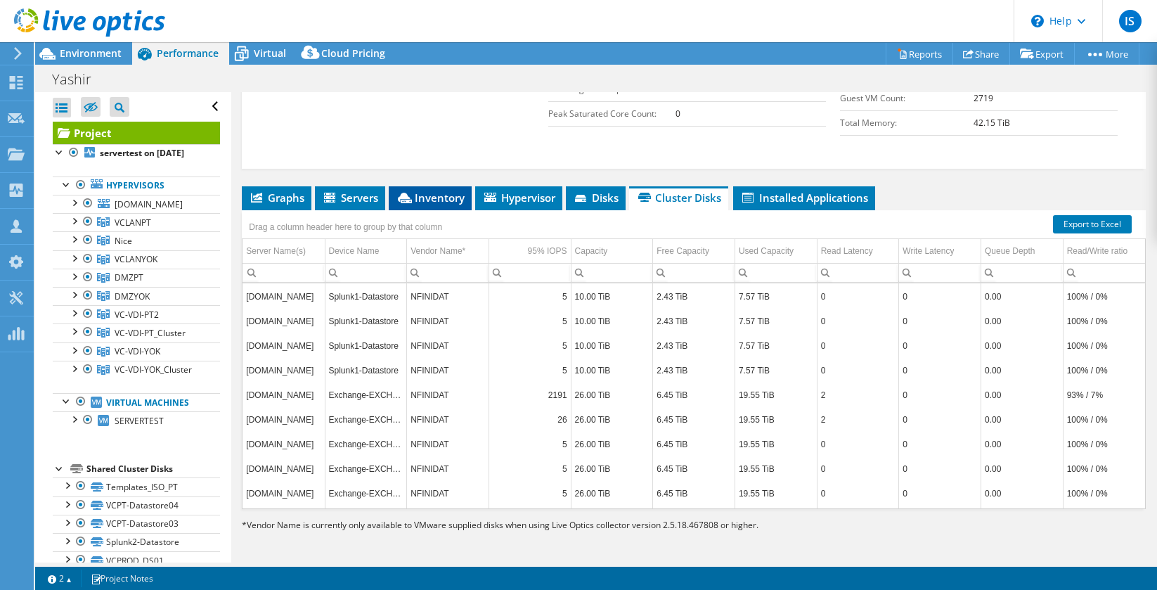
scroll to position [640, 0]
click at [280, 192] on span "Graphs" at bounding box center [277, 197] width 56 height 14
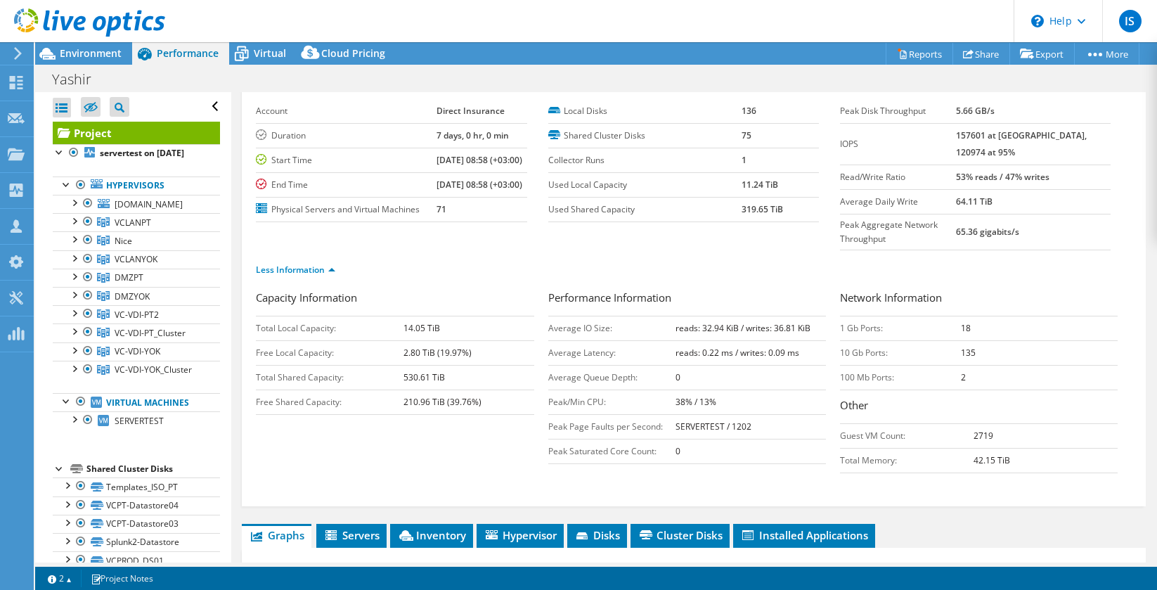
scroll to position [0, 0]
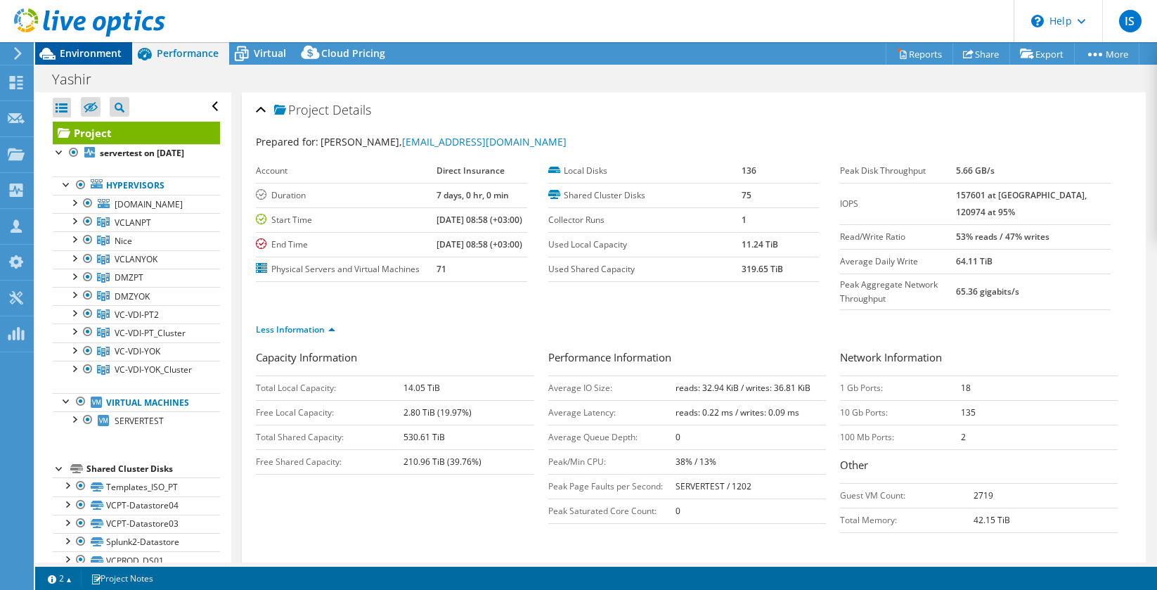
click at [83, 51] on span "Environment" at bounding box center [91, 52] width 62 height 13
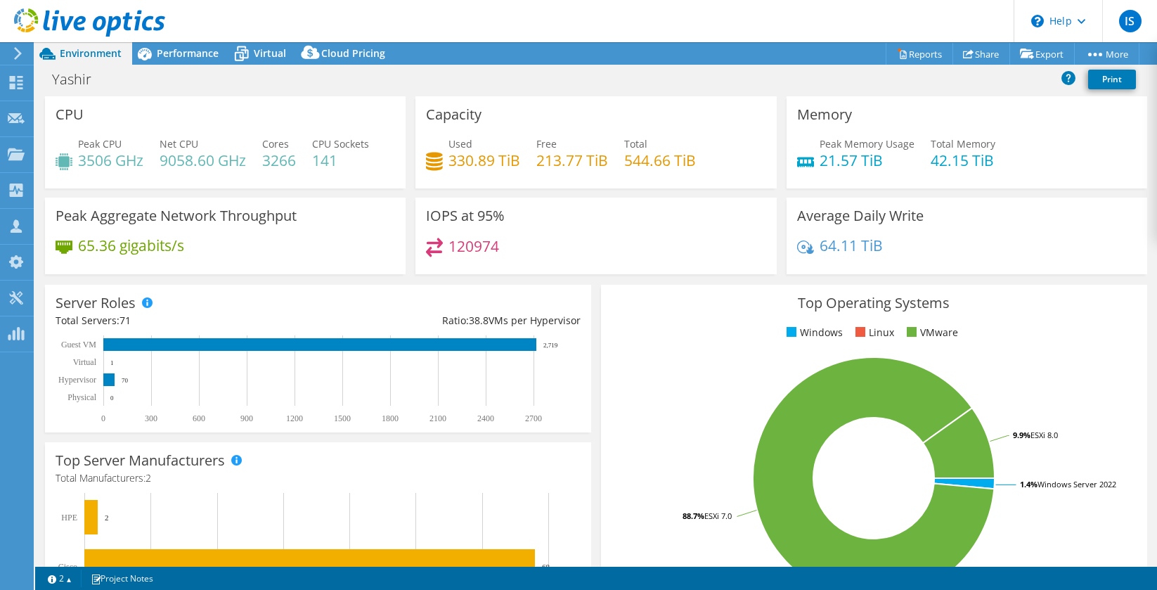
scroll to position [8, 0]
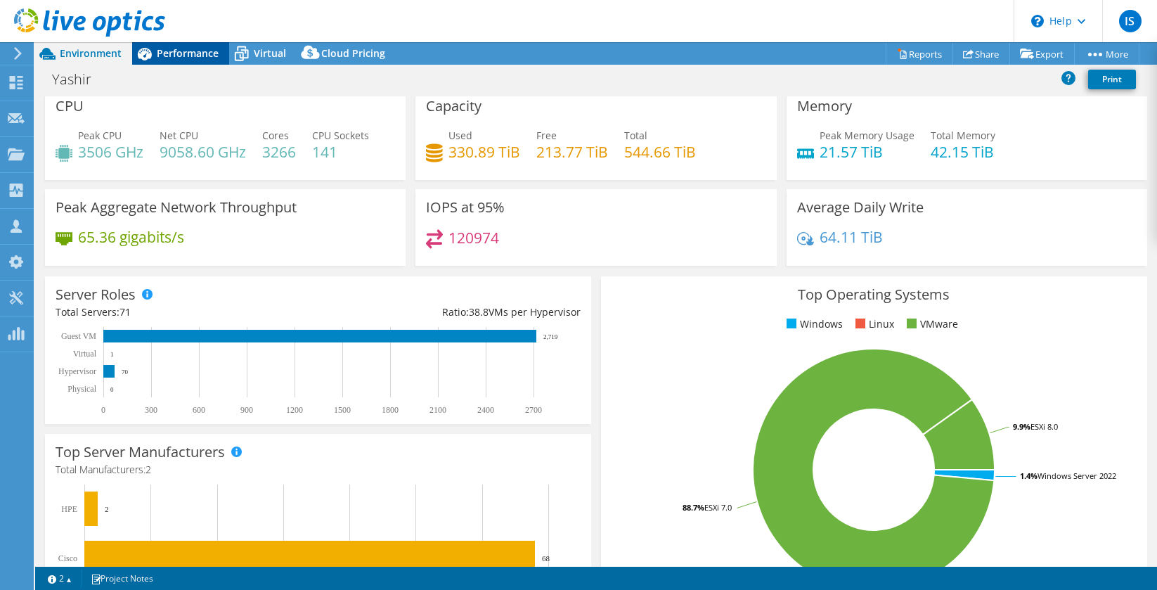
click at [168, 54] on span "Performance" at bounding box center [188, 52] width 62 height 13
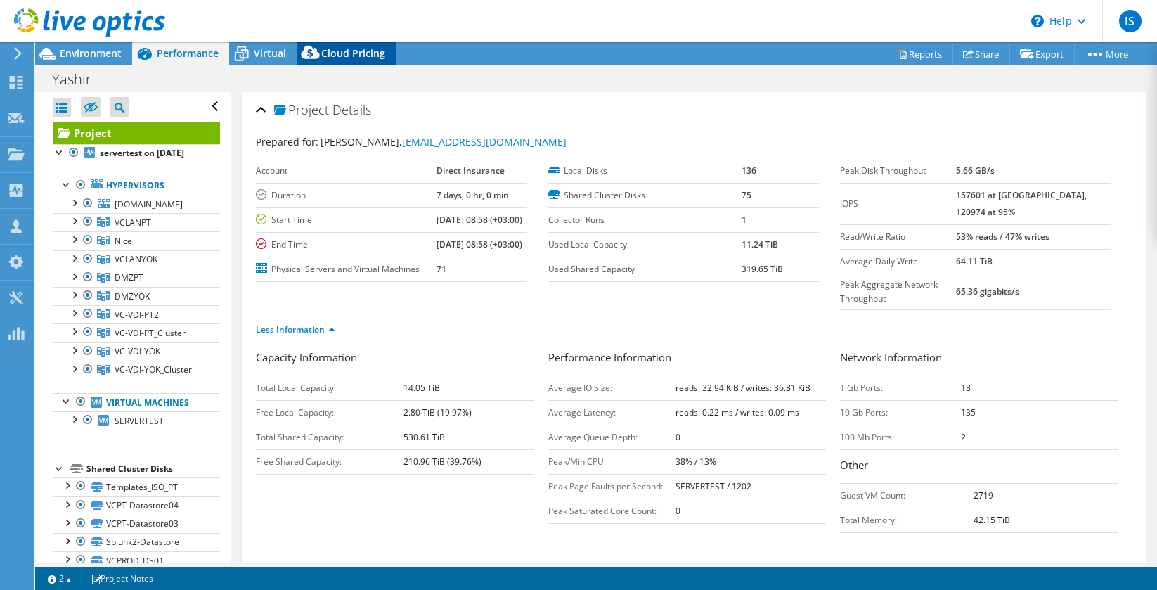
click at [342, 52] on span "Cloud Pricing" at bounding box center [353, 52] width 64 height 13
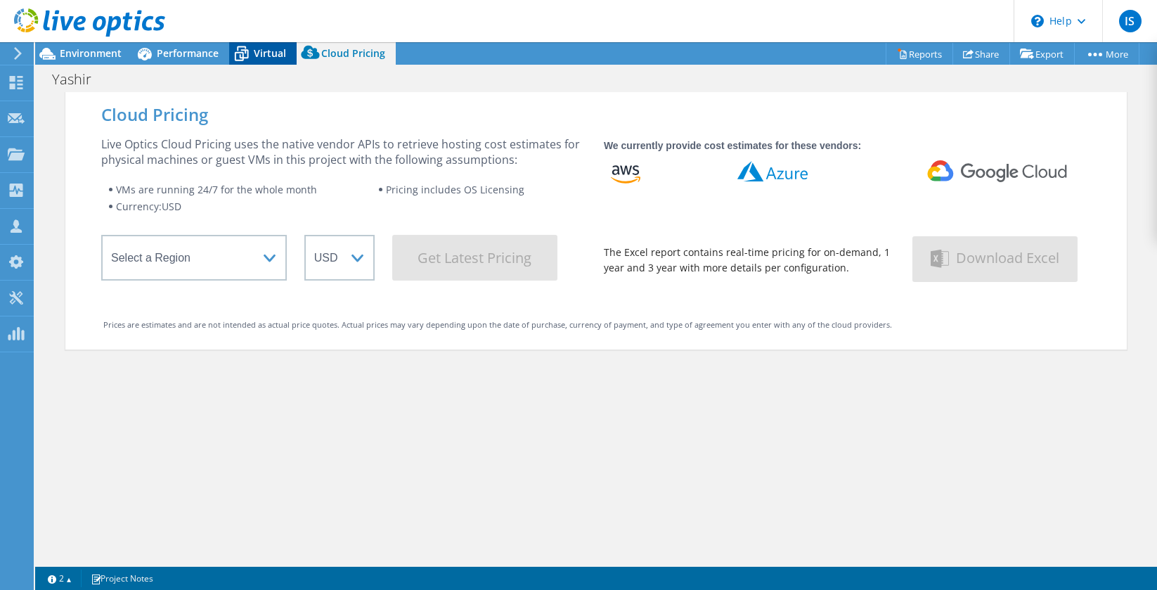
click at [273, 51] on span "Virtual" at bounding box center [270, 52] width 32 height 13
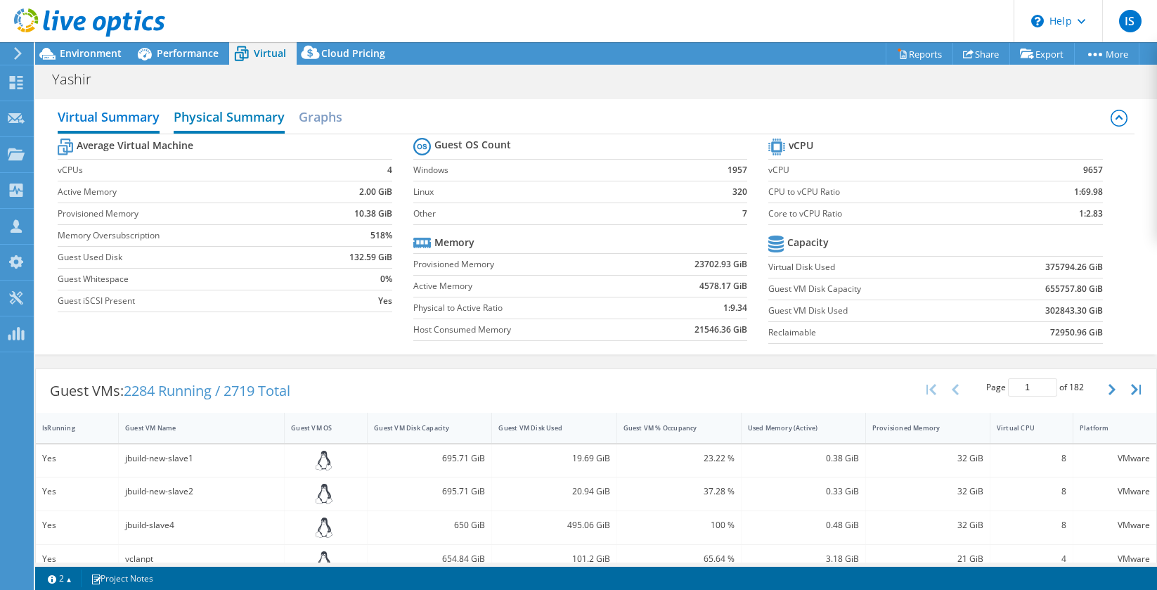
click at [215, 117] on h2 "Physical Summary" at bounding box center [229, 118] width 111 height 31
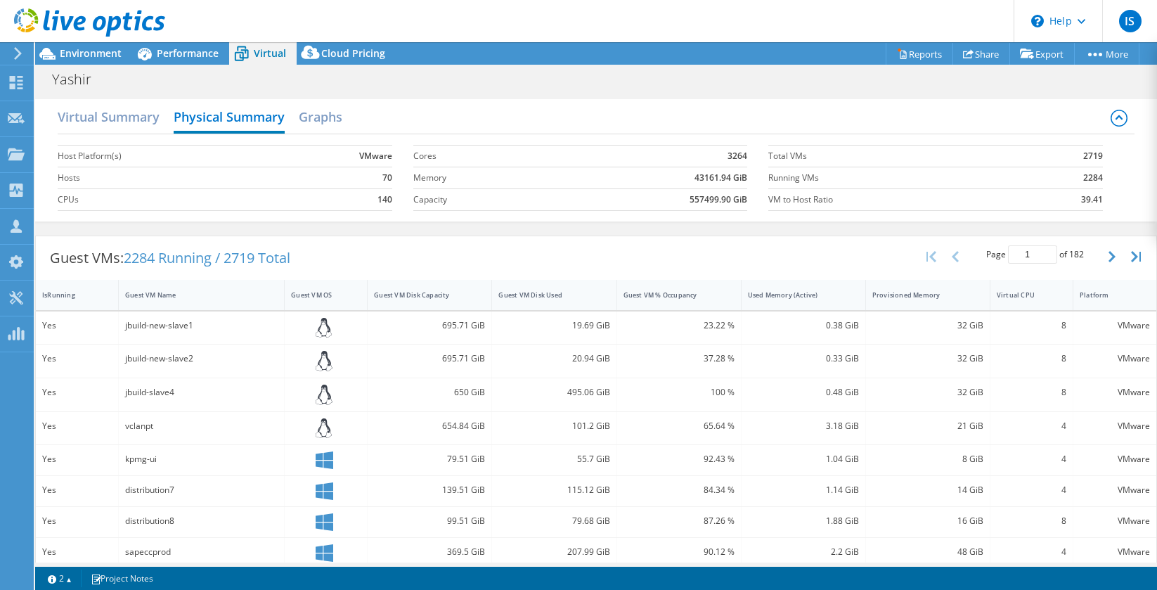
click at [1121, 118] on icon at bounding box center [1119, 117] width 7 height 4
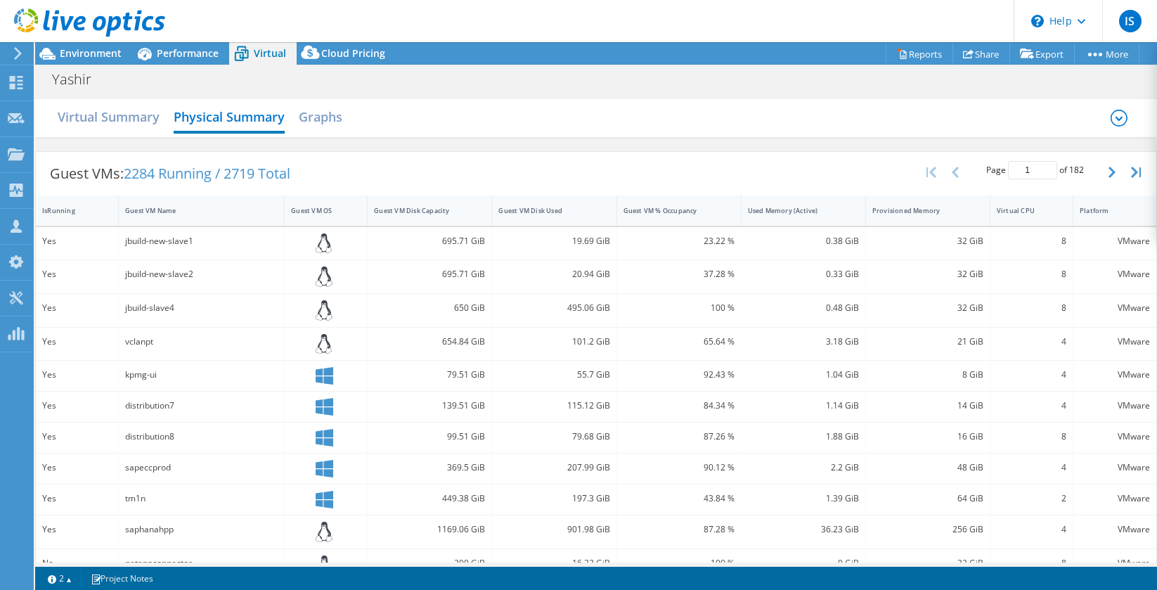
click at [1116, 118] on icon at bounding box center [1119, 118] width 17 height 17
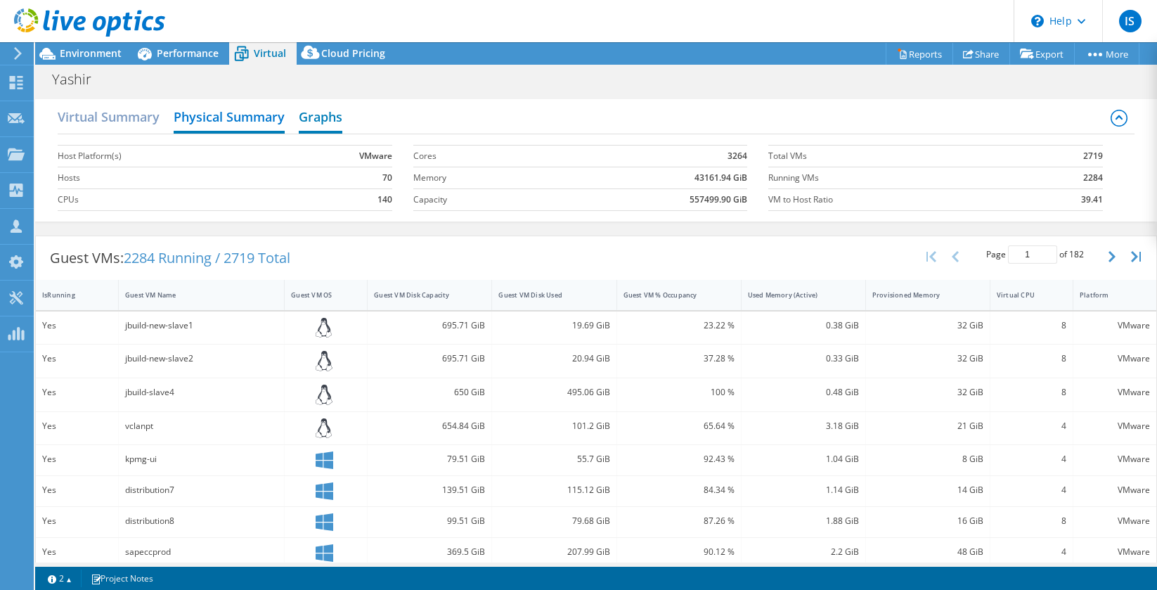
click at [331, 112] on h2 "Graphs" at bounding box center [321, 118] width 44 height 31
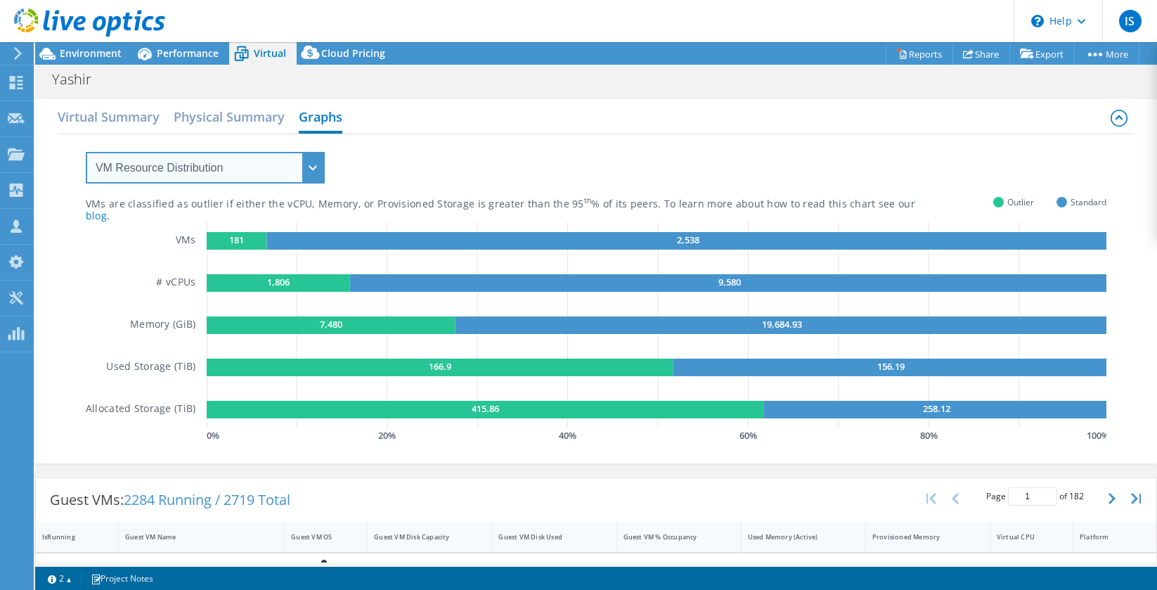
click at [244, 167] on select "VM Resource Distribution Provisioning Contrast Over Provisioning" at bounding box center [205, 168] width 239 height 32
select select "Provisioning Contrast"
click at [86, 152] on select "VM Resource Distribution Provisioning Contrast Over Provisioning" at bounding box center [205, 168] width 239 height 32
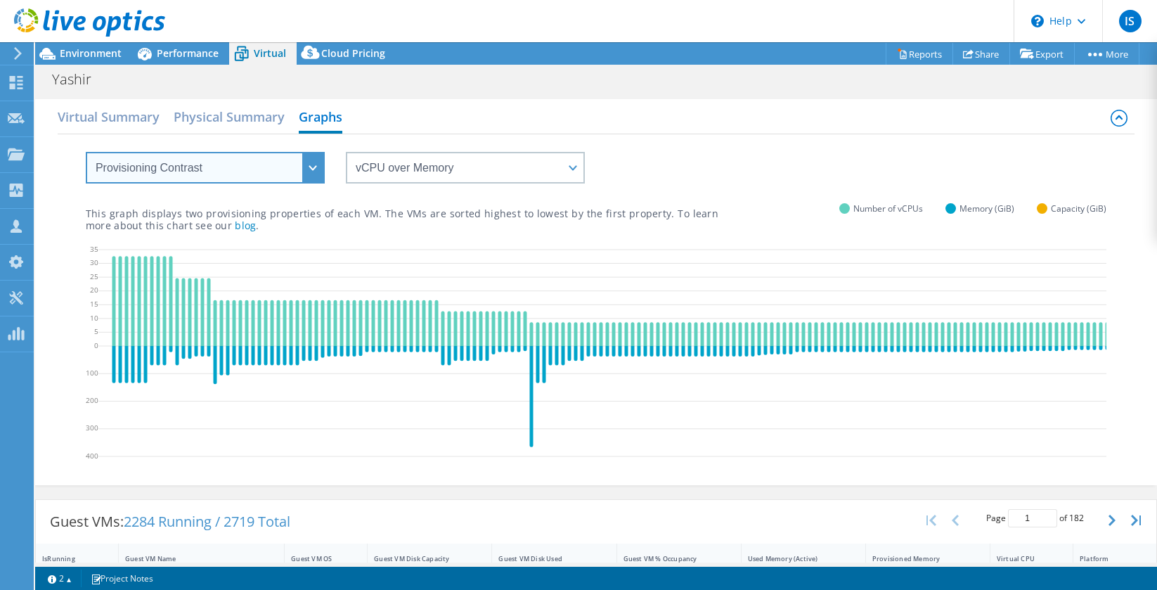
click at [207, 169] on select "VM Resource Distribution Provisioning Contrast Over Provisioning" at bounding box center [205, 168] width 239 height 32
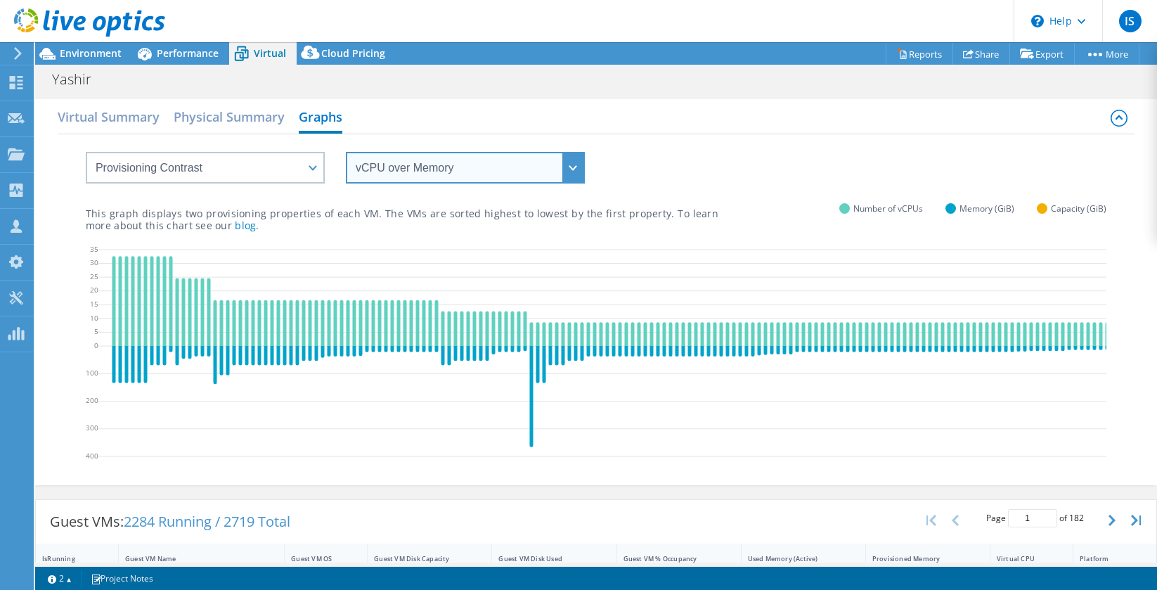
click at [457, 160] on select "vCPU over Memory vCPU over Capacity Memory over vCPU Memory over Capacity Capac…" at bounding box center [465, 168] width 239 height 32
select select "Capacity over vCPU"
click at [346, 152] on select "vCPU over Memory vCPU over Capacity Memory over vCPU Memory over Capacity Capac…" at bounding box center [465, 168] width 239 height 32
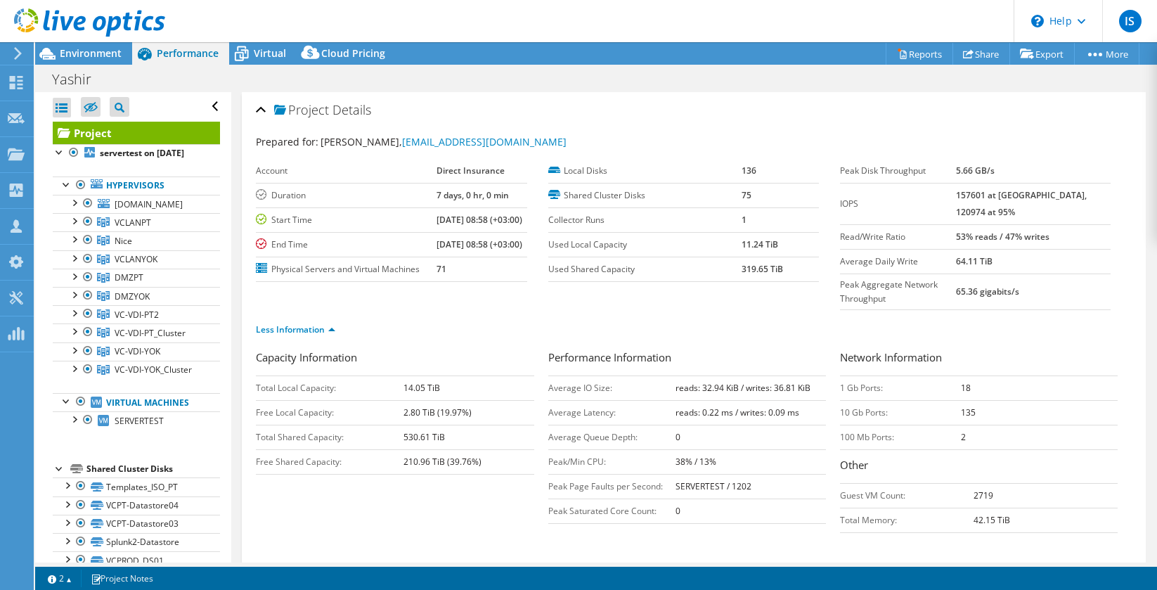
select select "USD"
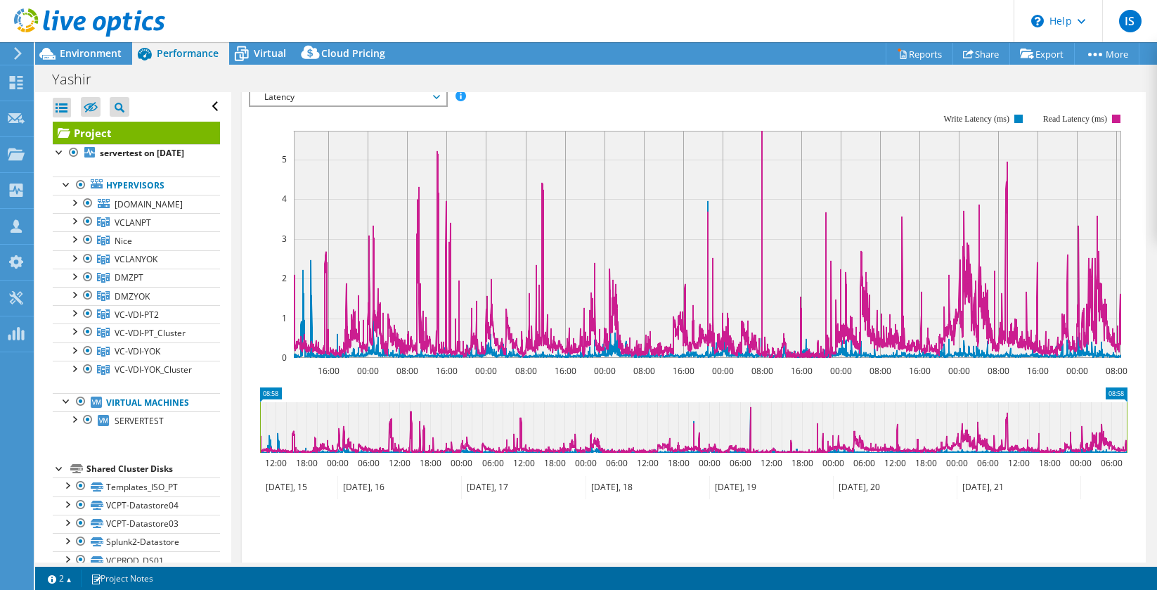
scroll to position [399, 0]
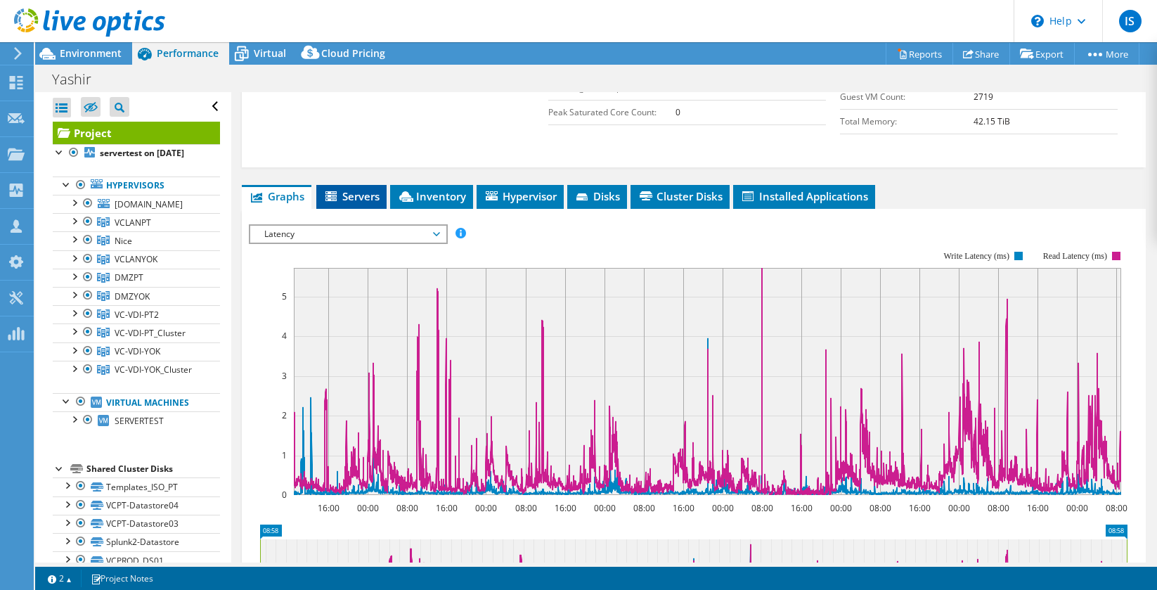
click at [360, 203] on span "Servers" at bounding box center [351, 196] width 56 height 14
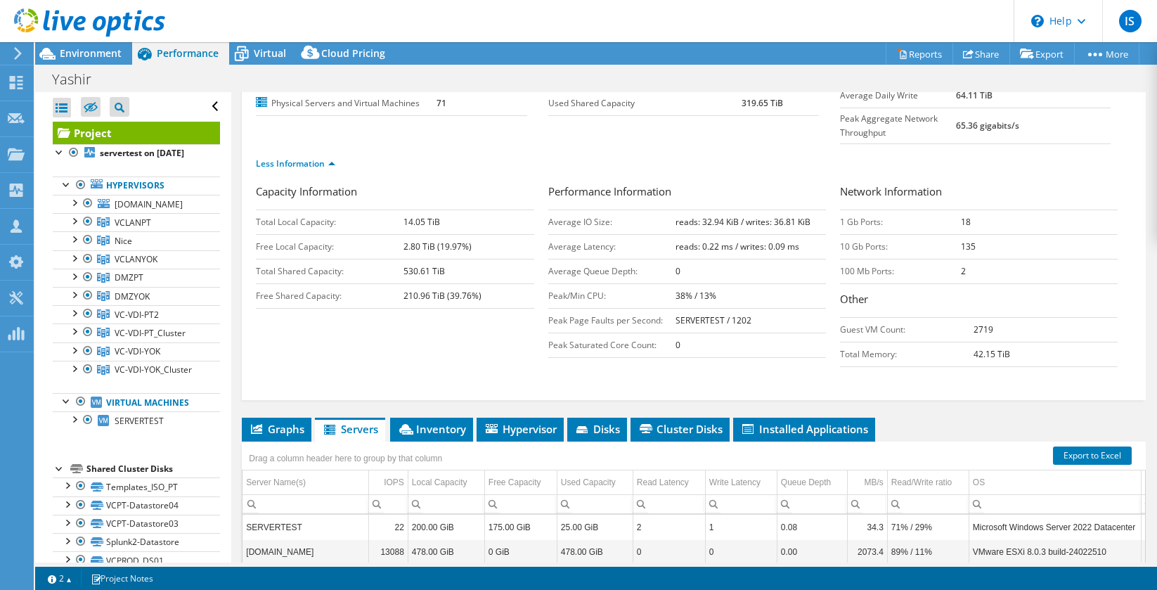
scroll to position [0, 0]
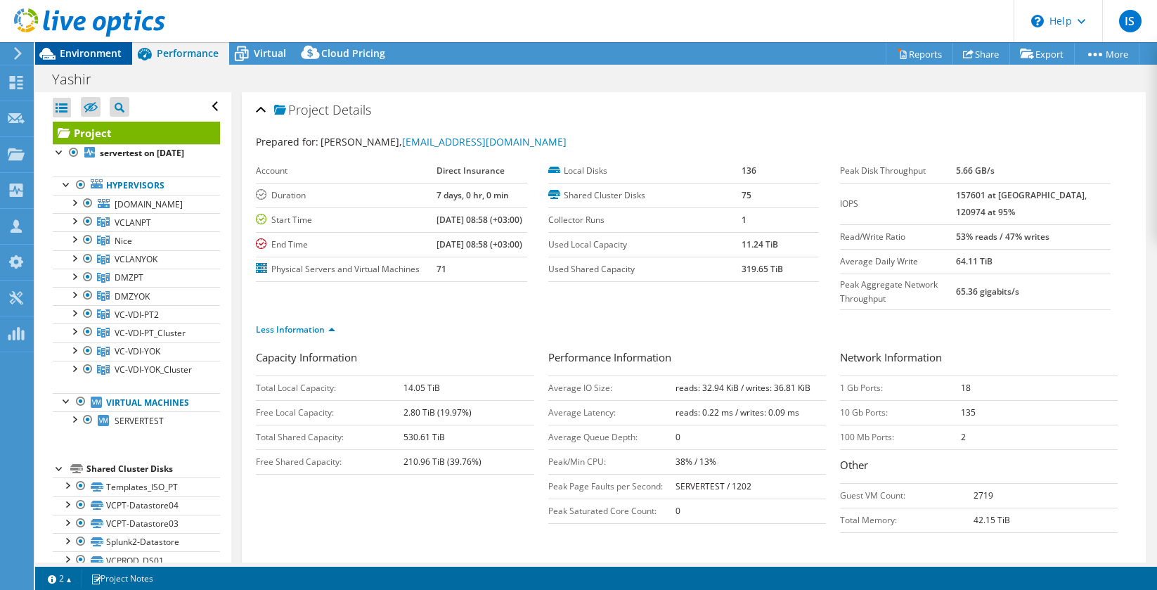
click at [67, 49] on span "Environment" at bounding box center [91, 52] width 62 height 13
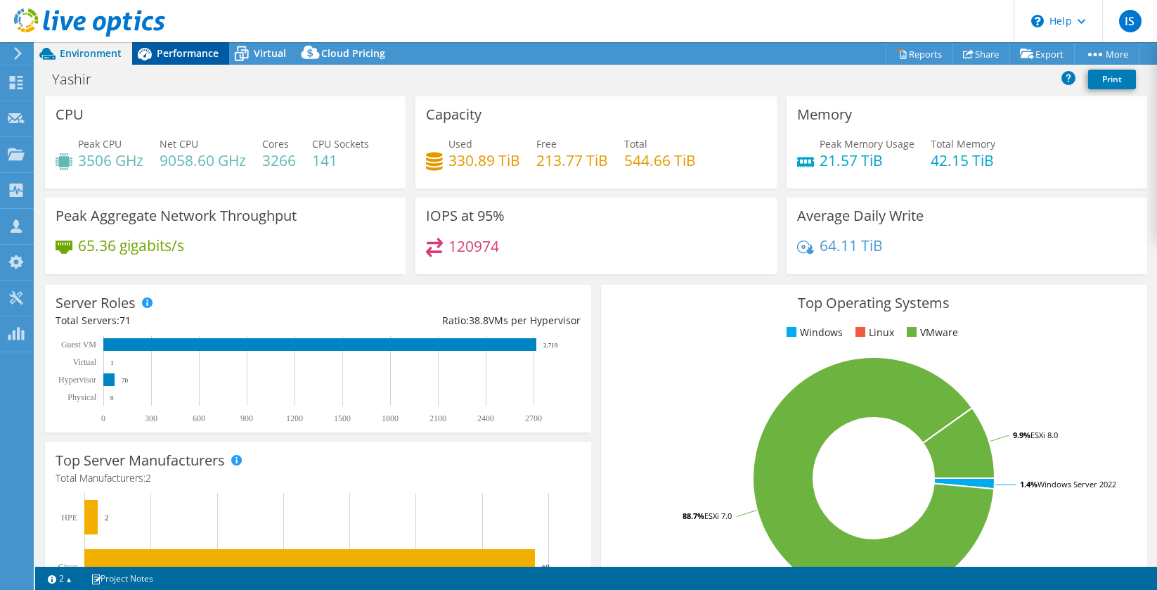
click at [174, 52] on span "Performance" at bounding box center [188, 52] width 62 height 13
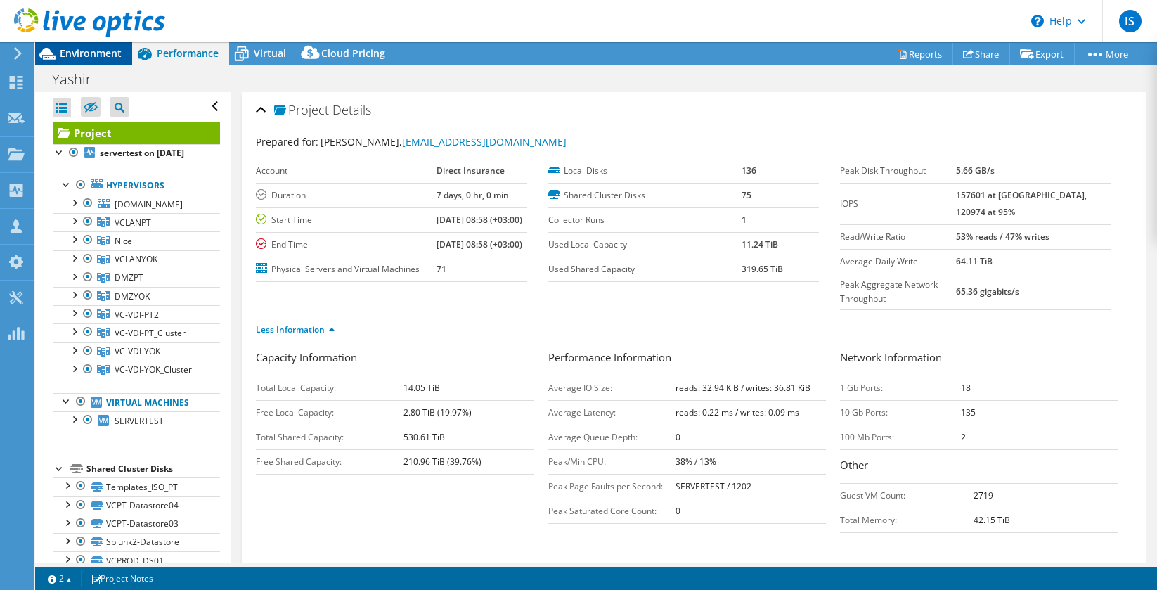
click at [97, 57] on span "Environment" at bounding box center [91, 52] width 62 height 13
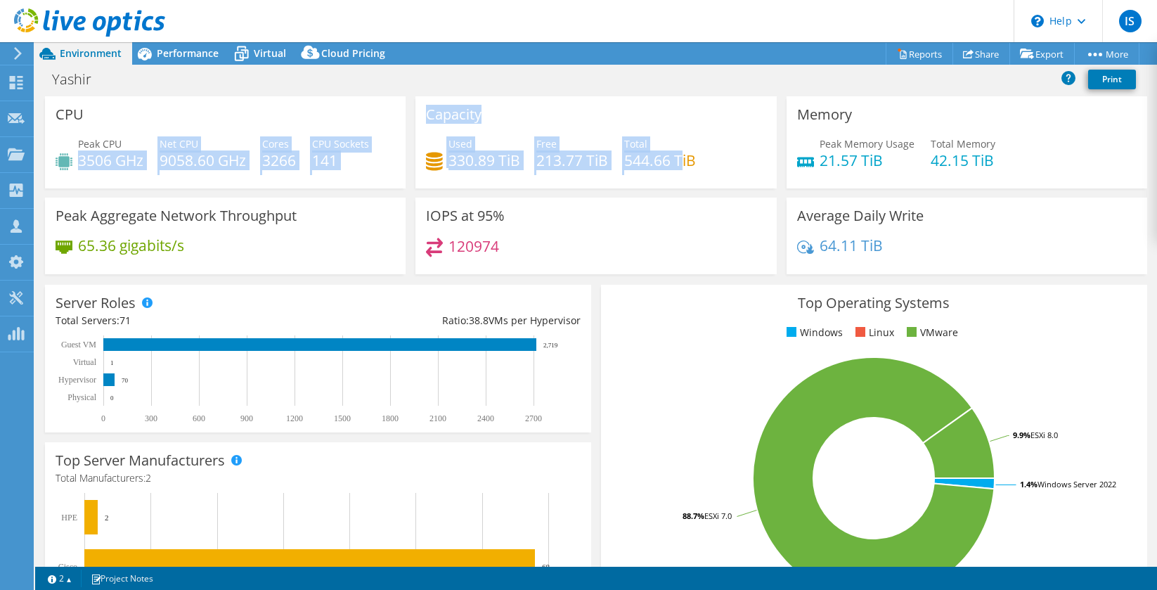
drag, startPoint x: 372, startPoint y: 167, endPoint x: 678, endPoint y: 168, distance: 306.5
click at [678, 168] on div "CPU Peak CPU 3506 GHz Net CPU 9058.60 GHz Cores 3266 CPU Sockets 141 Capacity U…" at bounding box center [596, 189] width 1112 height 187
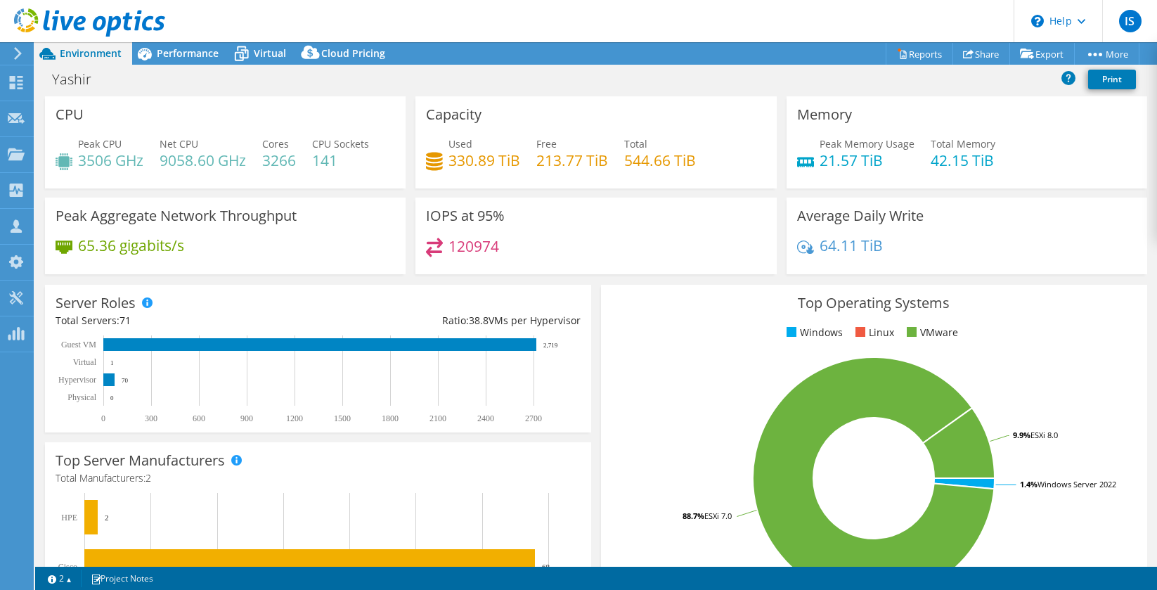
click at [654, 220] on div "IOPS at 95% 120974" at bounding box center [595, 236] width 361 height 77
